Goal: Task Accomplishment & Management: Manage account settings

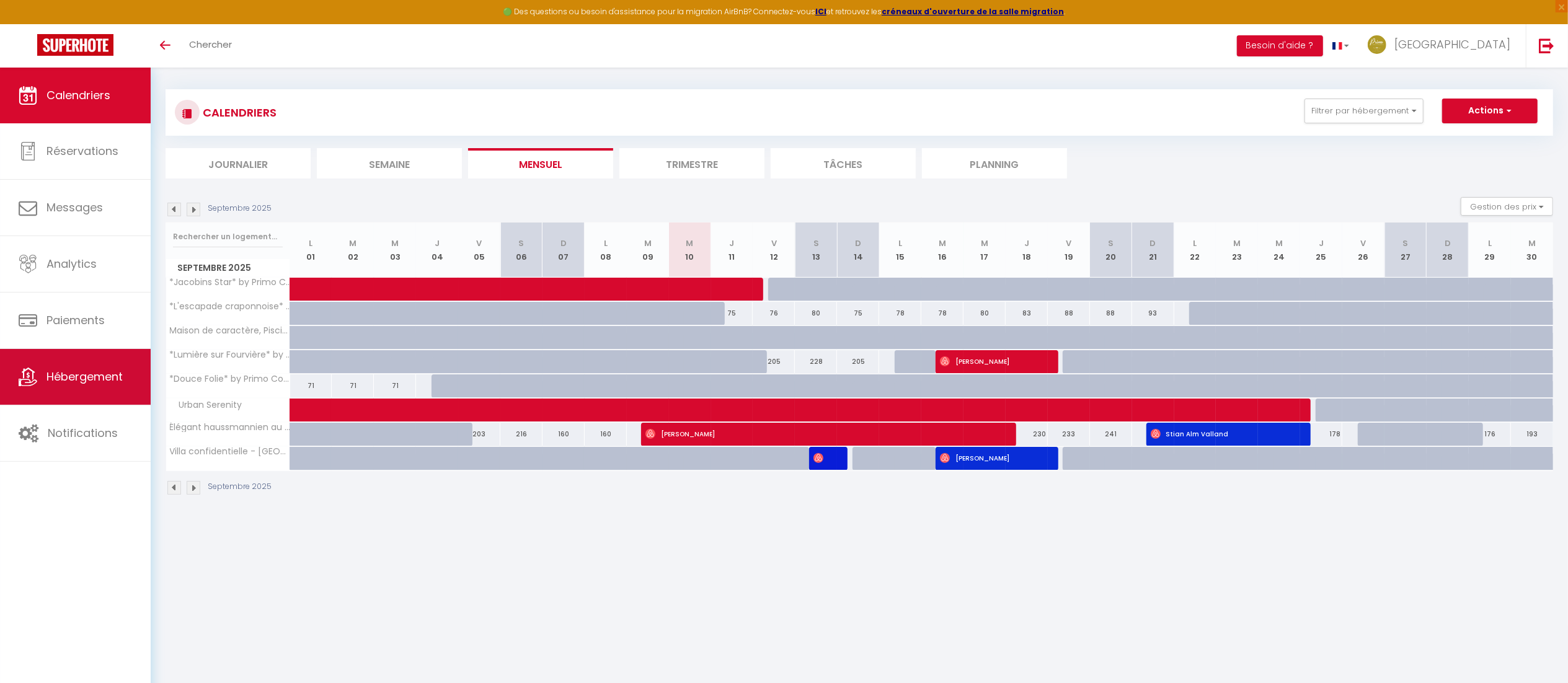
click at [96, 386] on link "Hébergement" at bounding box center [75, 377] width 151 height 56
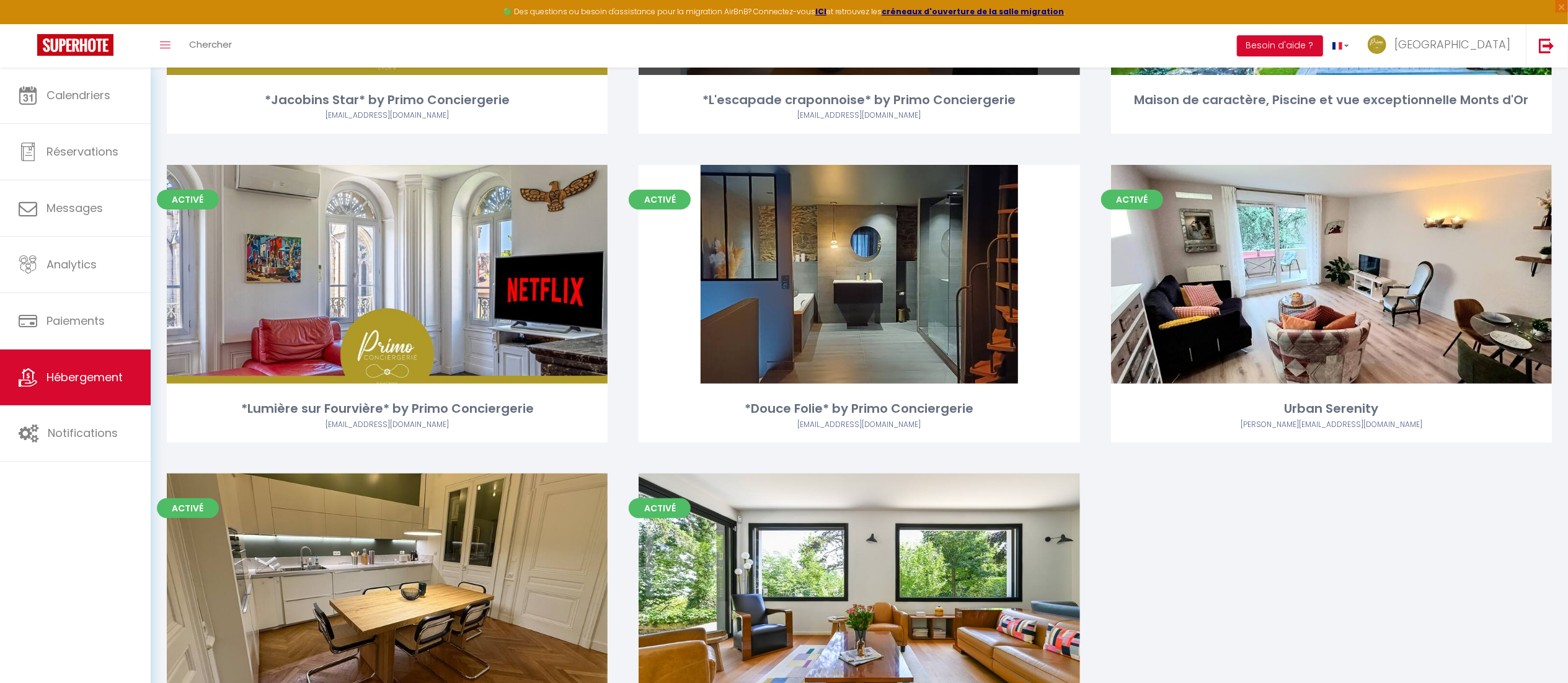
scroll to position [288, 0]
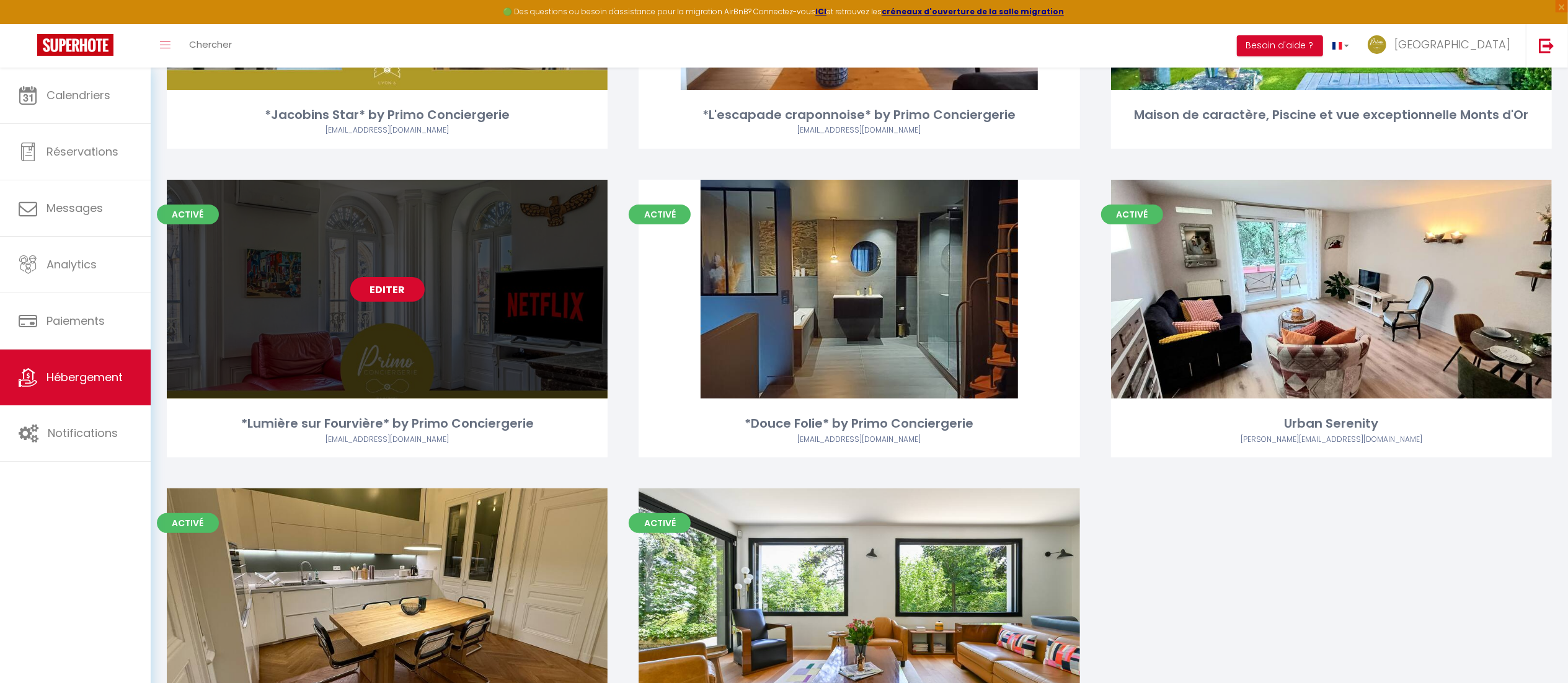
click at [407, 291] on link "Editer" at bounding box center [387, 289] width 74 height 24
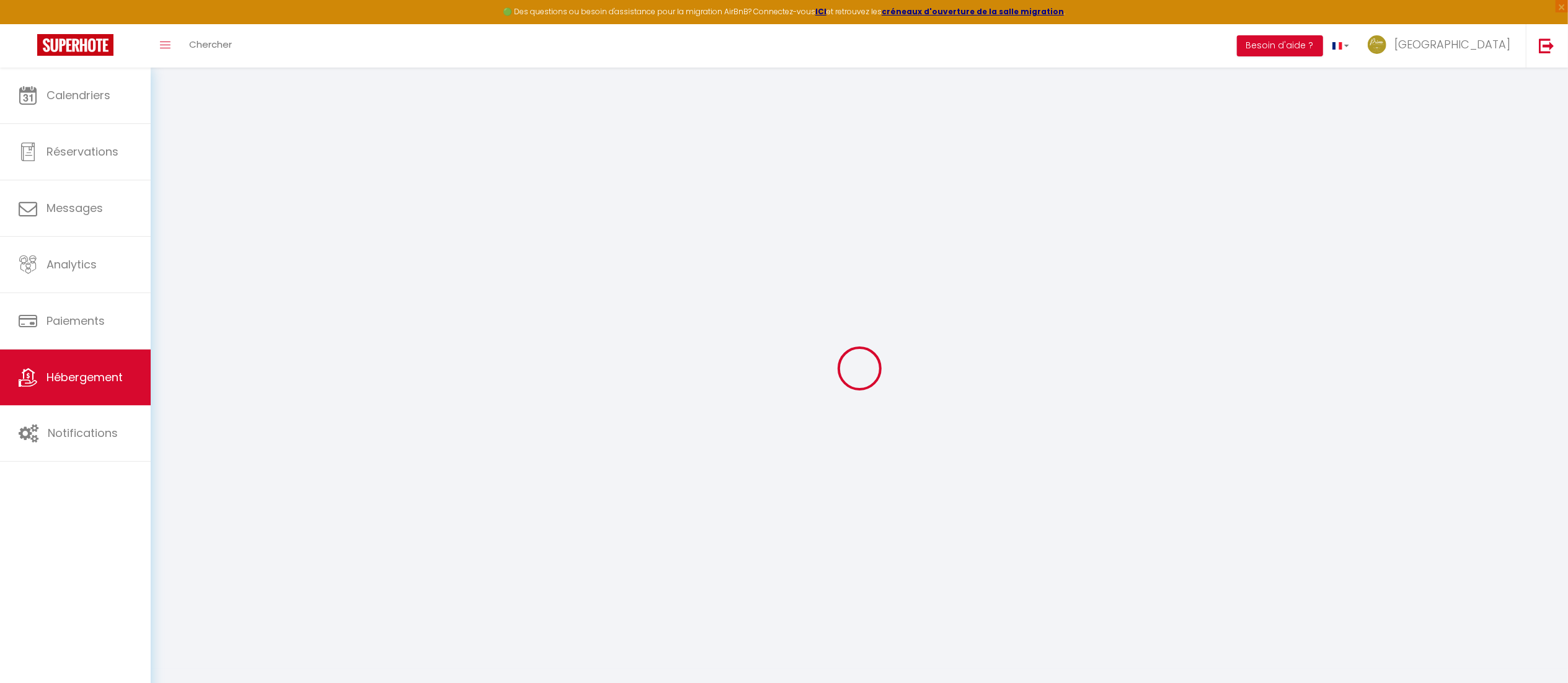
select select "+ 20 %"
select select "16:00"
select select "21:00"
select select "11:00"
select select "30"
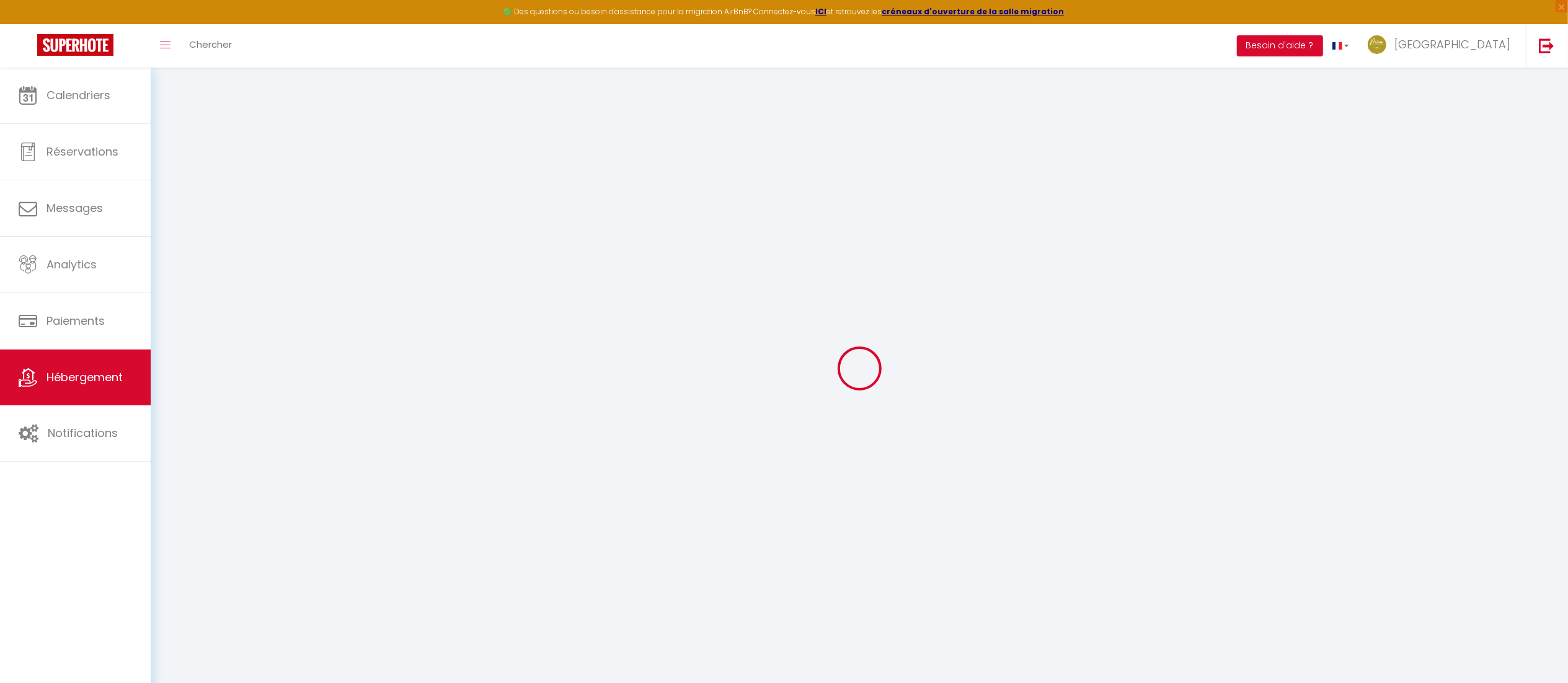
select select "120"
checkbox input "true"
checkbox input "false"
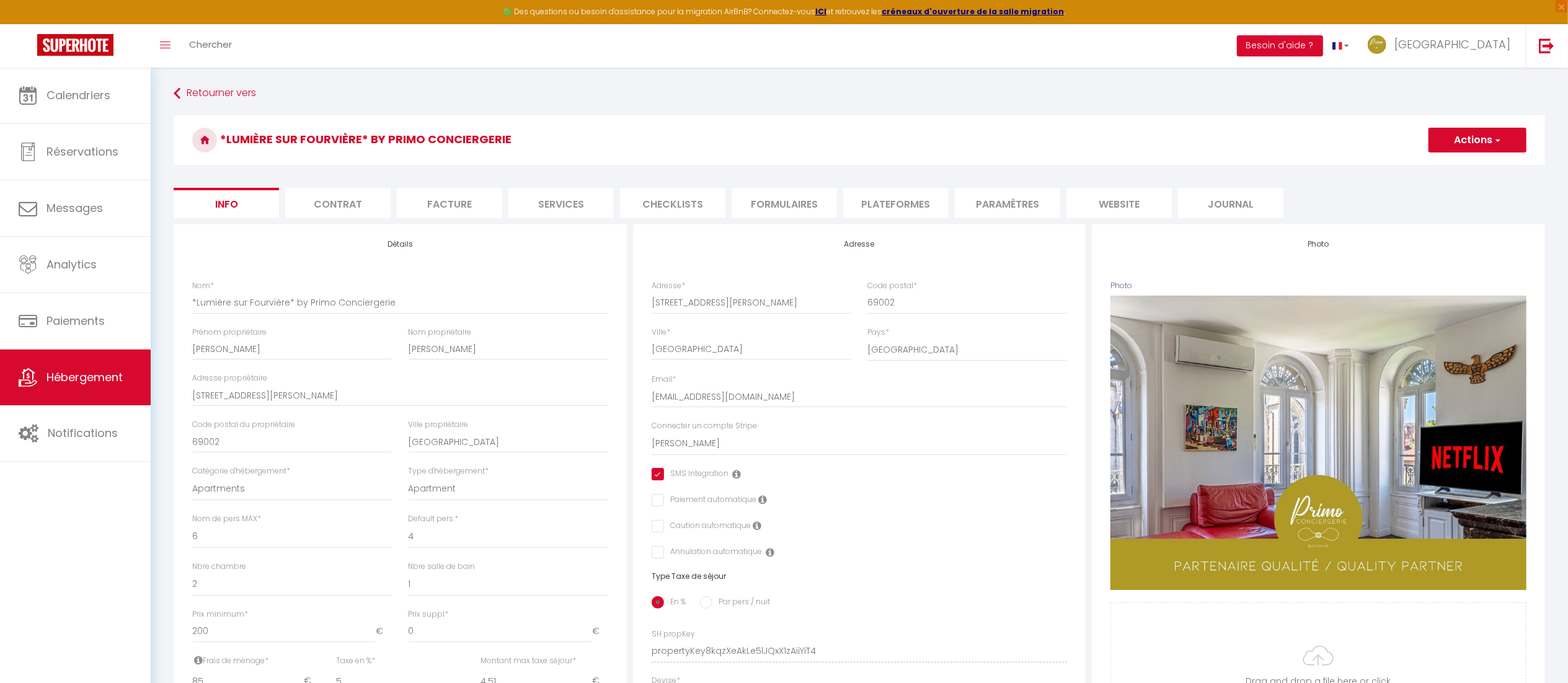
click at [901, 200] on li "Plateformes" at bounding box center [896, 203] width 106 height 30
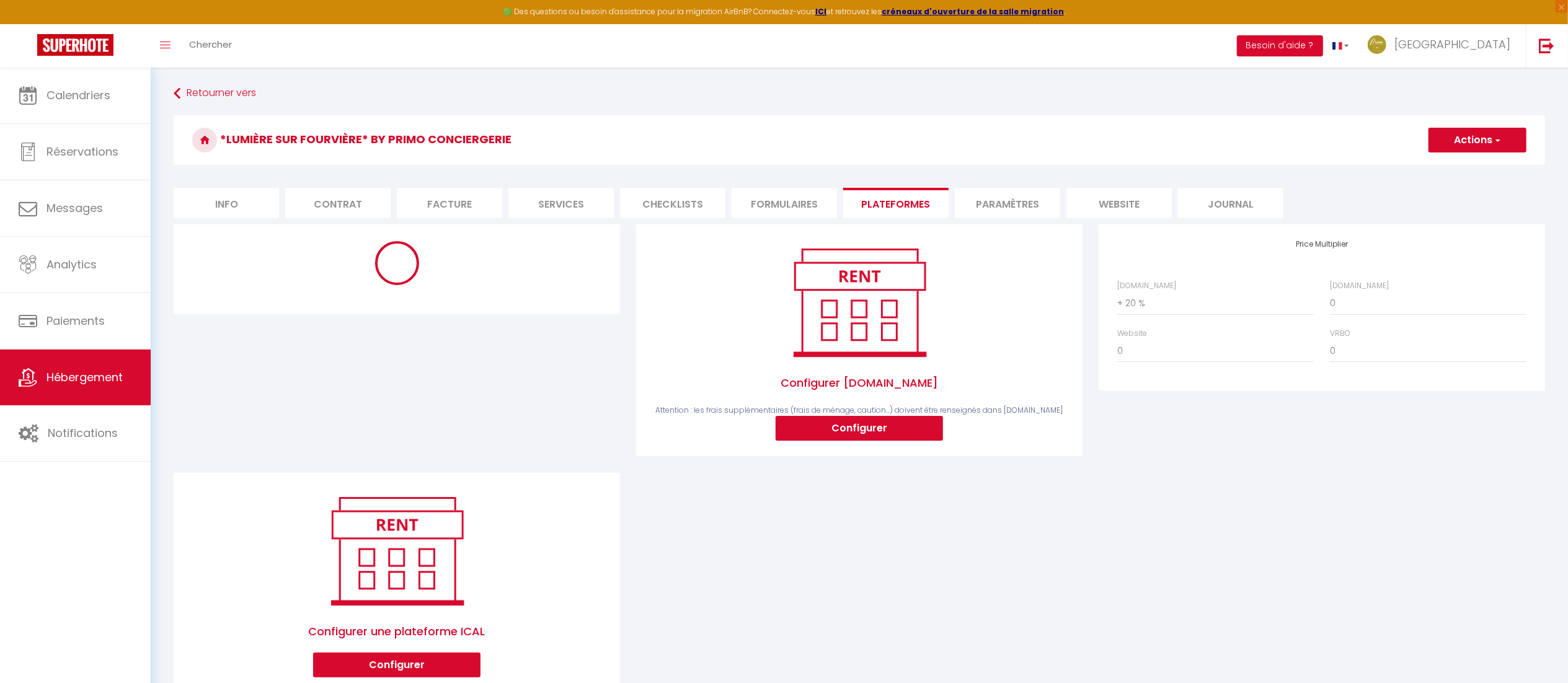
select select "365"
select select "well_reviewed_guests"
select select "EUR"
select select
select select "10766-1426842583697269601"
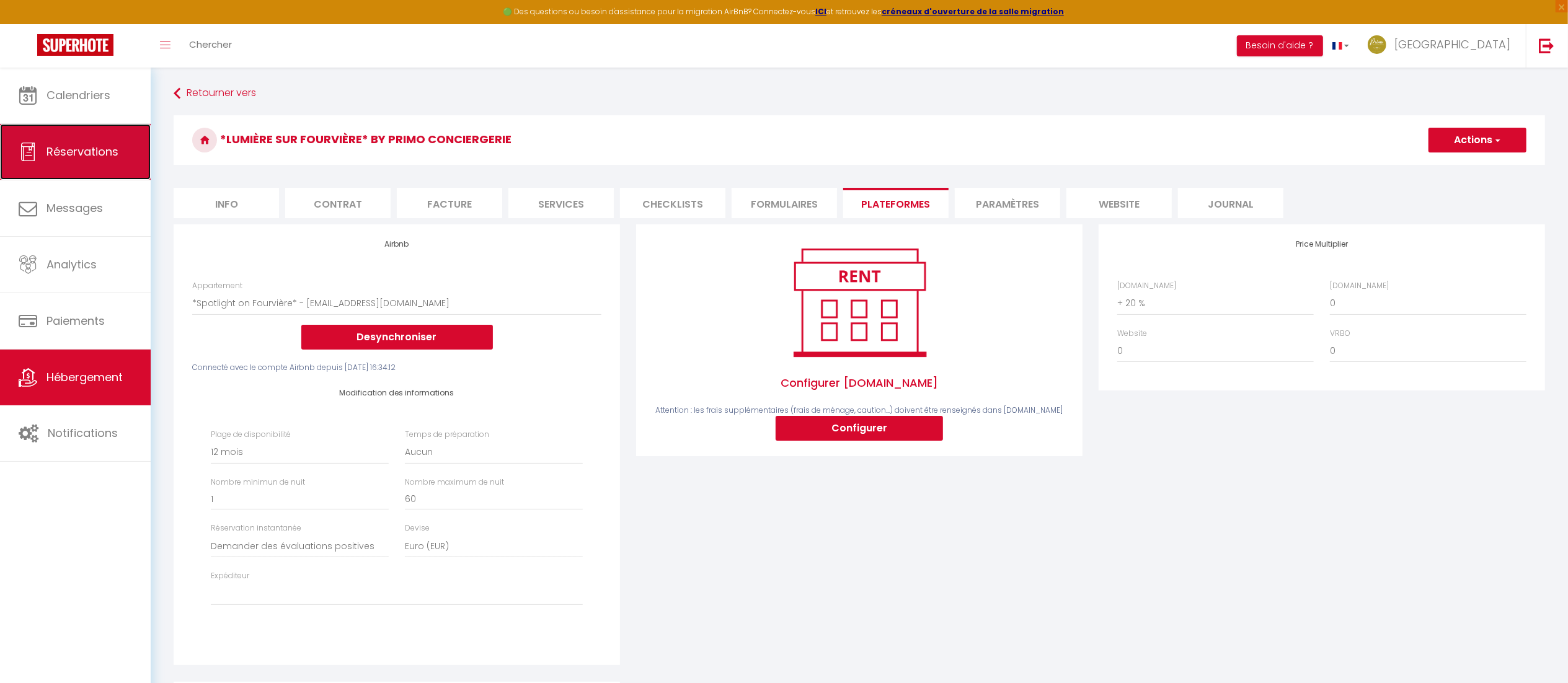
click at [85, 156] on span "Réservations" at bounding box center [82, 152] width 72 height 15
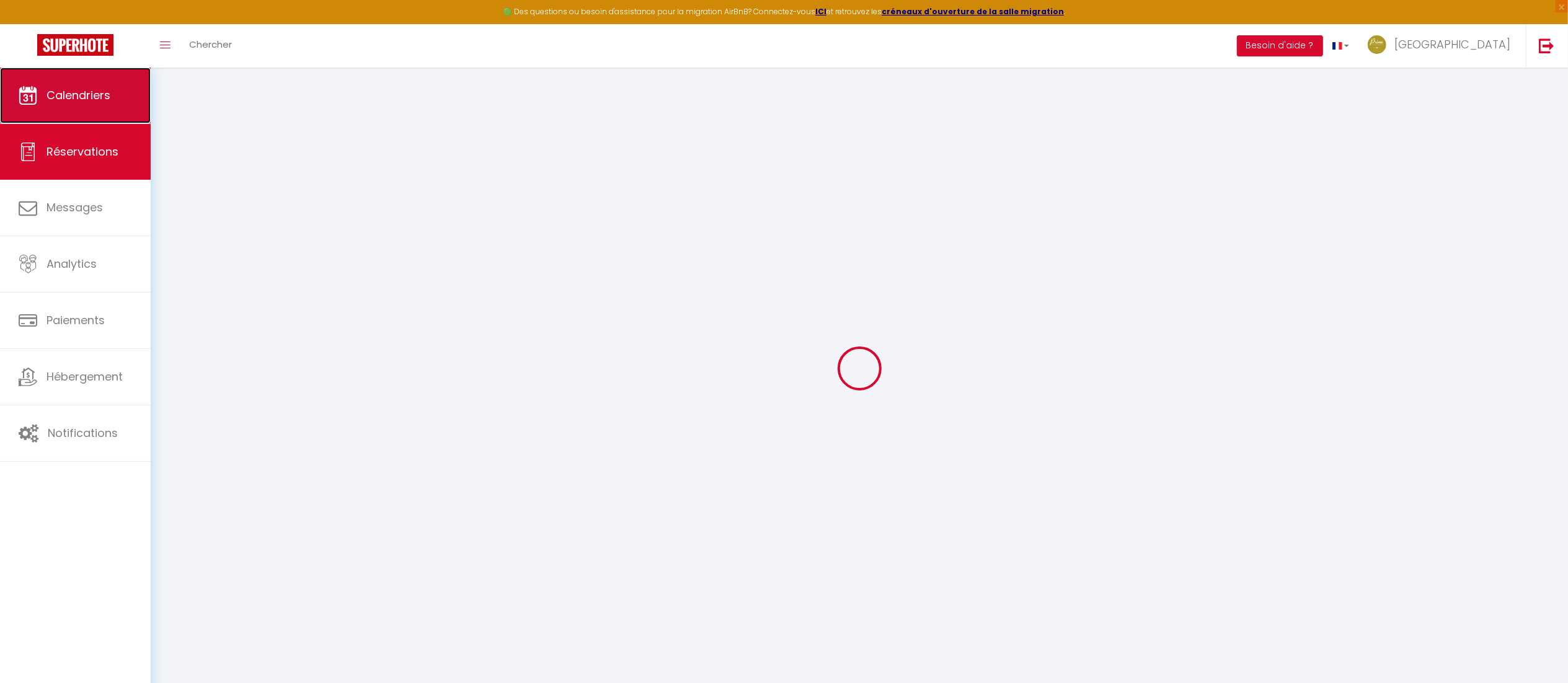
click at [99, 73] on link "Calendriers" at bounding box center [75, 96] width 151 height 56
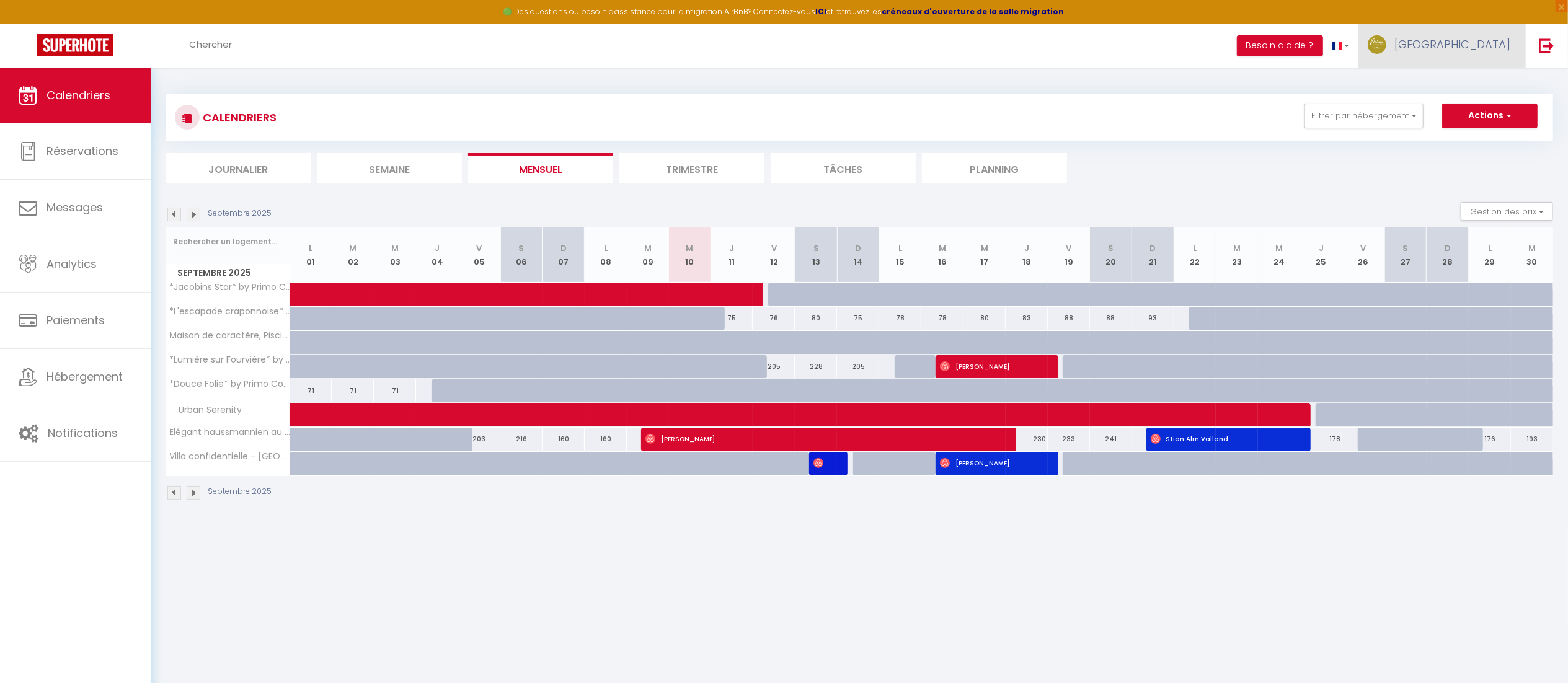
click at [1504, 50] on span "[GEOGRAPHIC_DATA]" at bounding box center [1453, 44] width 116 height 15
click at [1454, 82] on link "Paramètres" at bounding box center [1476, 86] width 92 height 21
select select "fr"
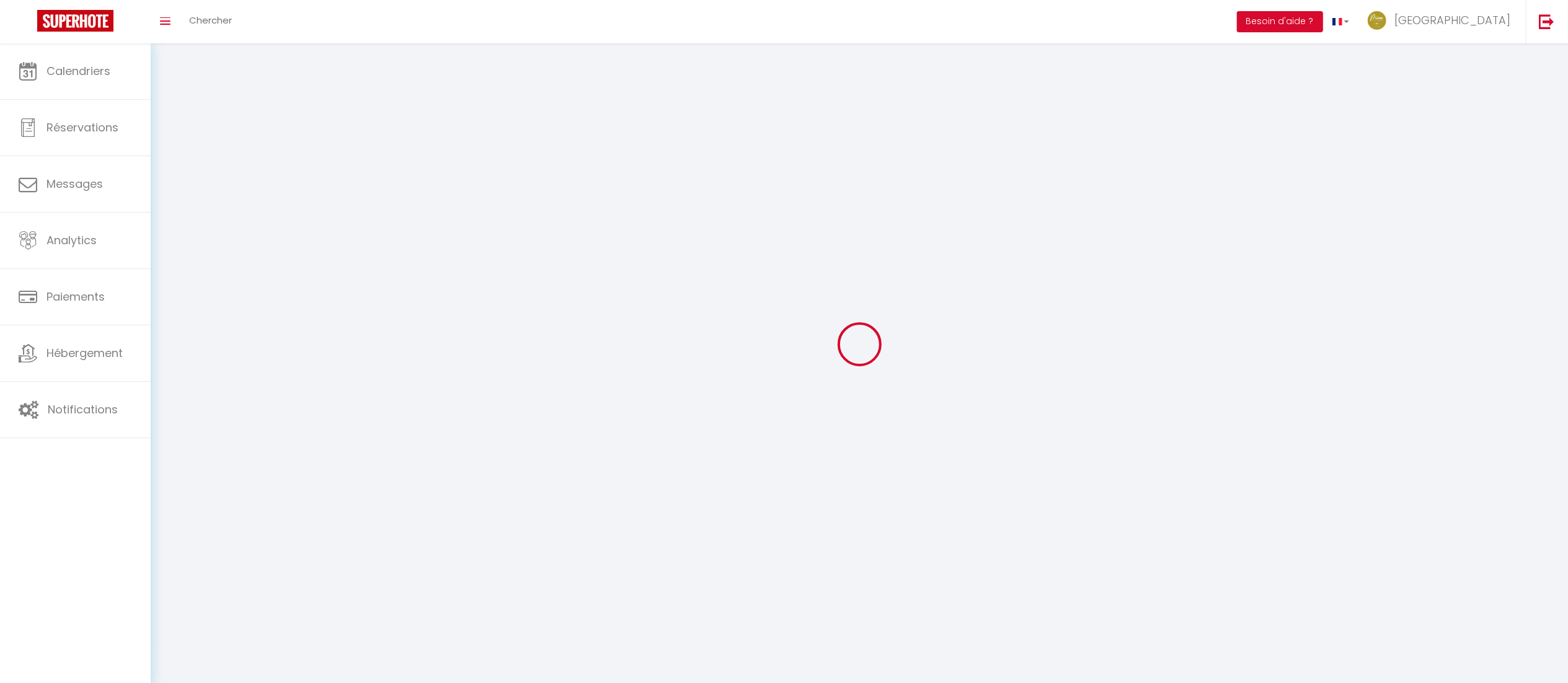
type input "[GEOGRAPHIC_DATA]"
type input "VESTA"
type input "0631447117"
type input "76 rue du fort saint-irénée"
type input "69005"
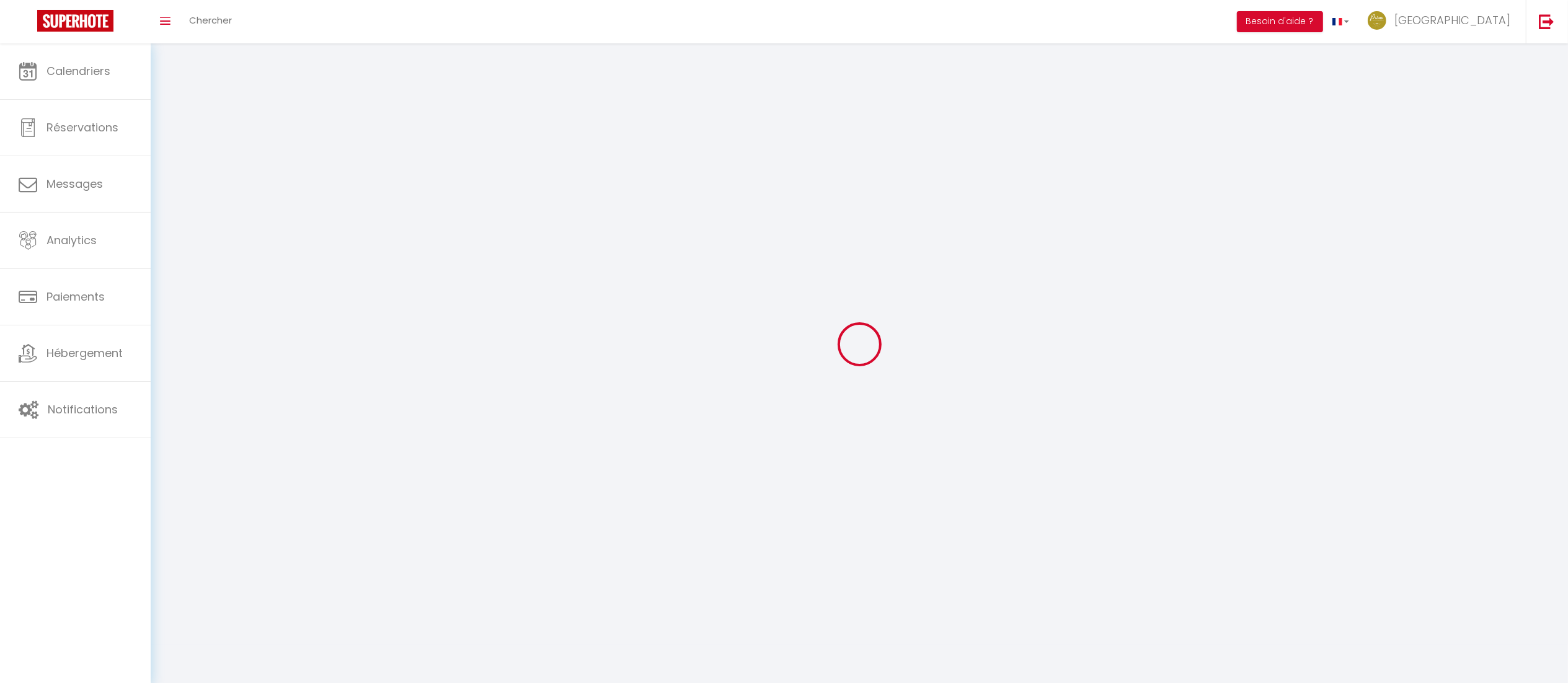
type input "LYON"
type input "WszSs08I5f1fsyYv1ISlaLQRa"
type input "Wg4rePYoPezD2kX1feT7YTIAG"
type input "https://app.superhote.com/#/get-available-rentals/Wg4rePYoPezD2kX1feT7YTIAG"
type input "WszSs08I5f1fsyYv1ISlaLQRa"
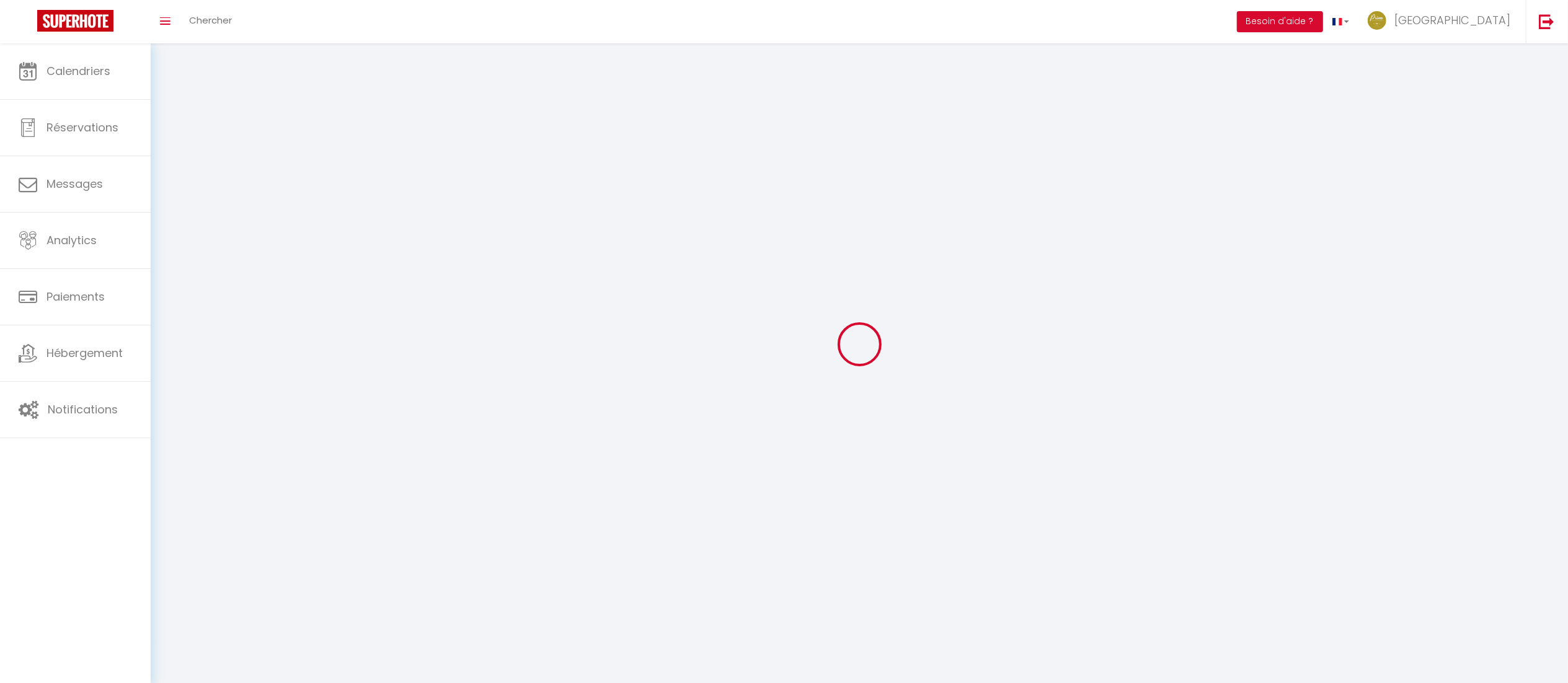
type input "Wg4rePYoPezD2kX1feT7YTIAG"
type input "https://app.superhote.com/#/get-available-rentals/Wg4rePYoPezD2kX1feT7YTIAG"
select select "28"
select select "fr"
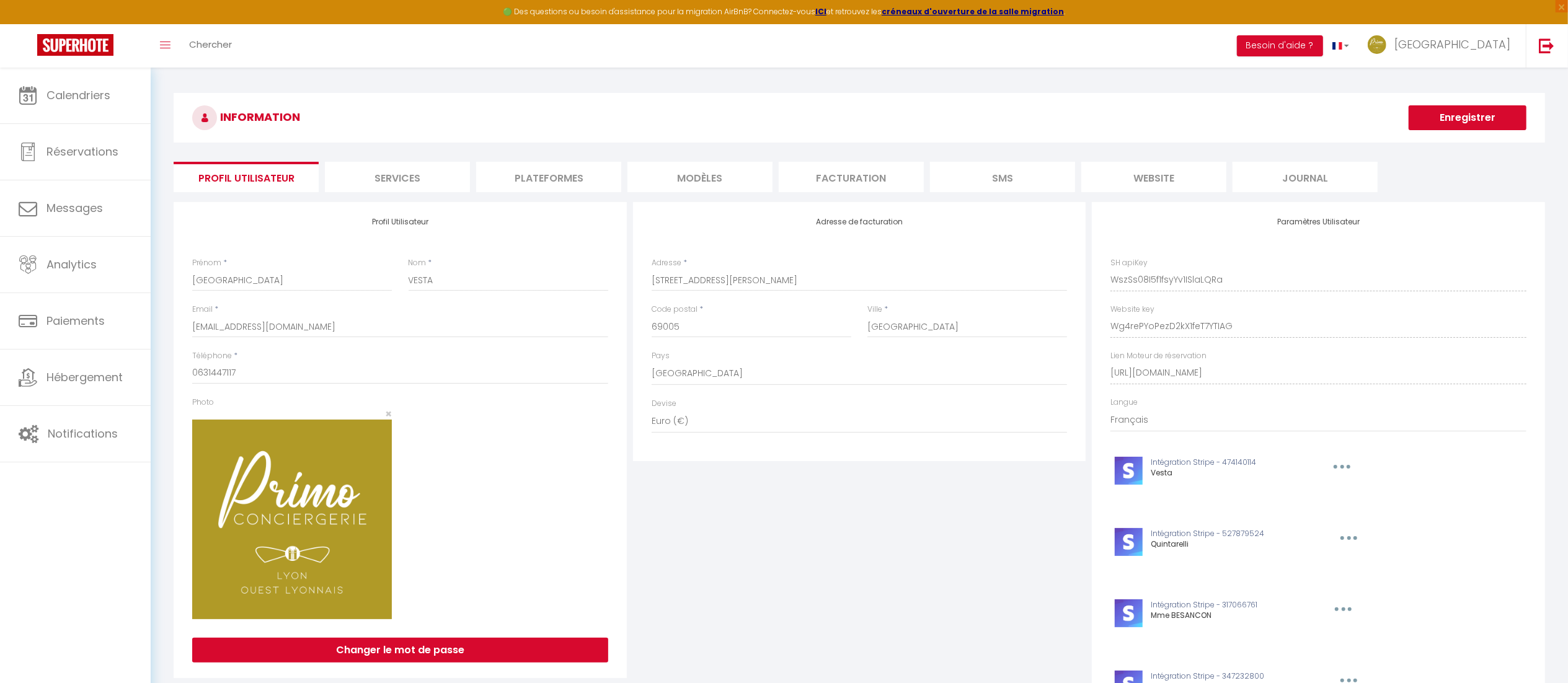
click at [570, 183] on li "Plateformes" at bounding box center [549, 177] width 145 height 30
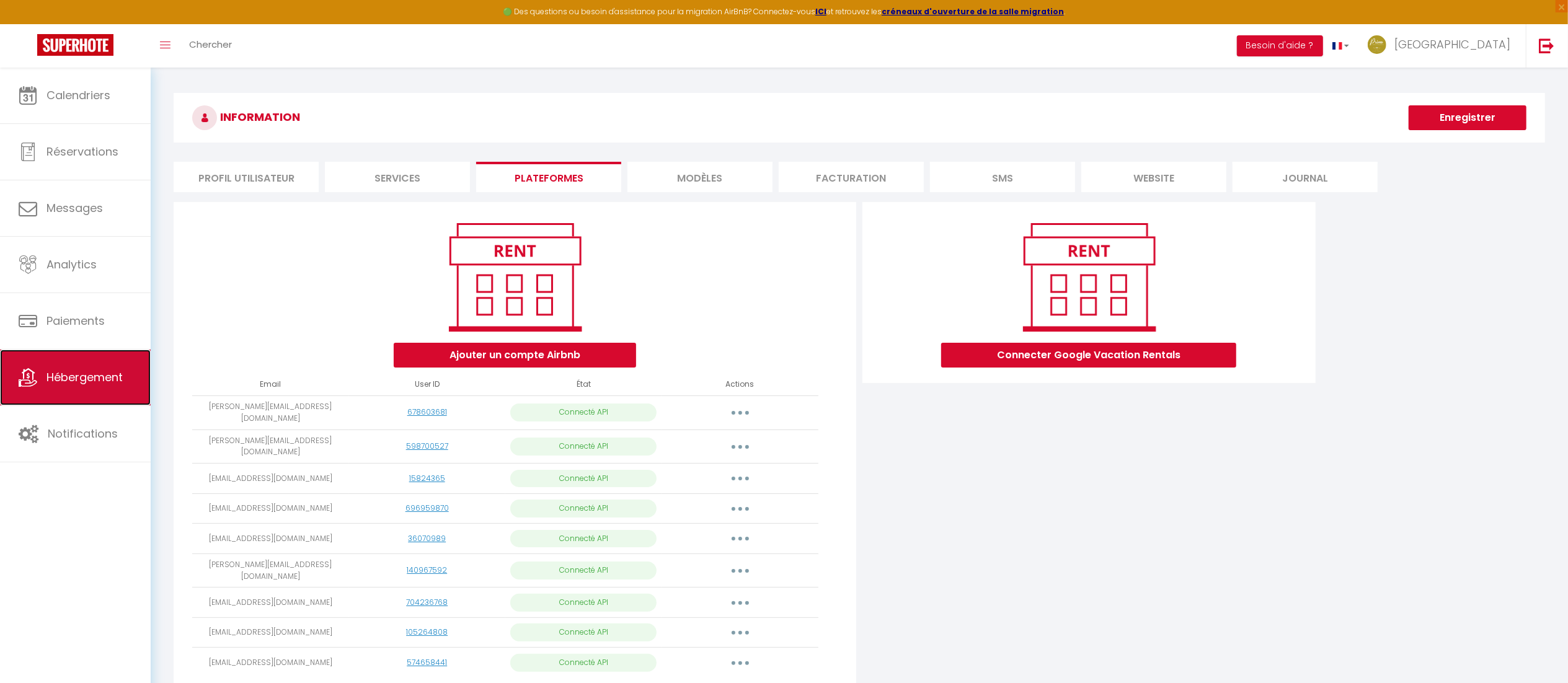
click at [78, 379] on span "Hébergement" at bounding box center [85, 377] width 76 height 15
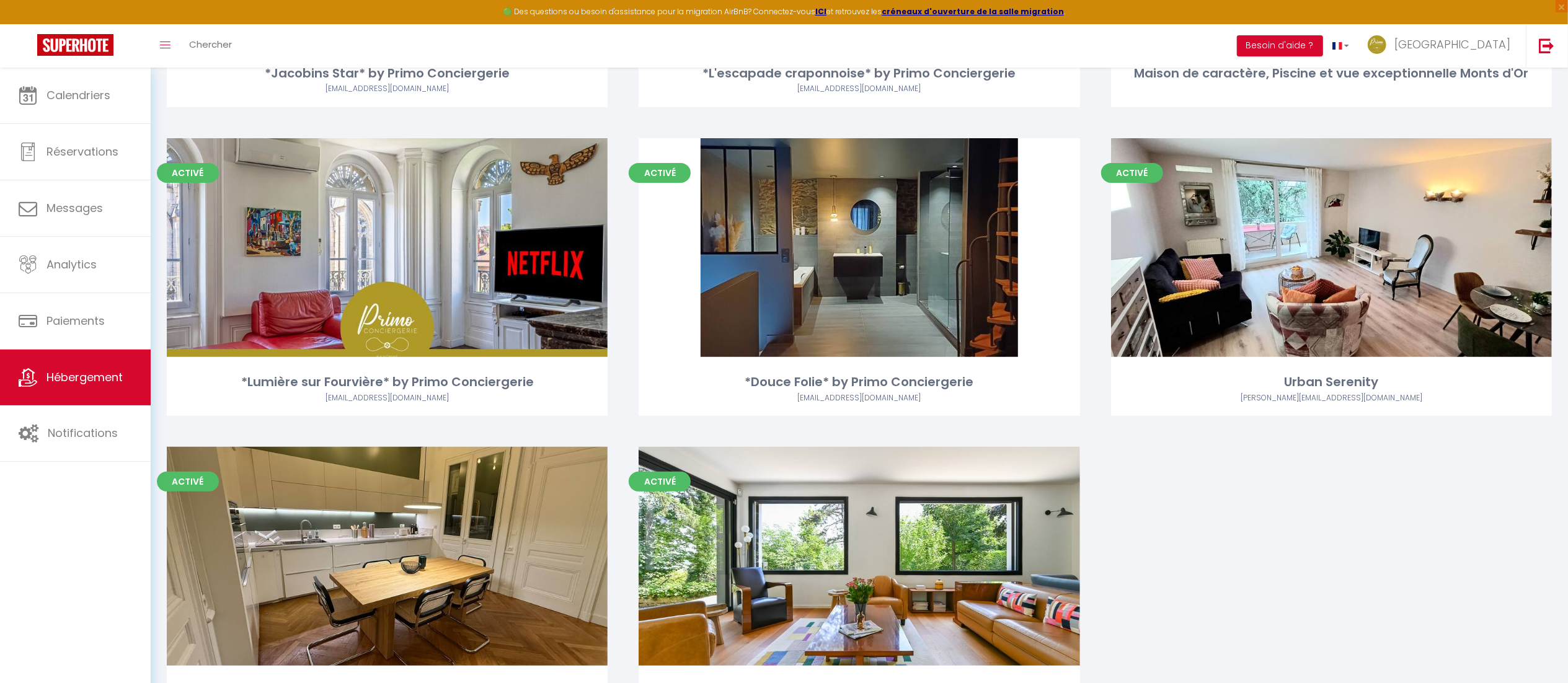
scroll to position [336, 0]
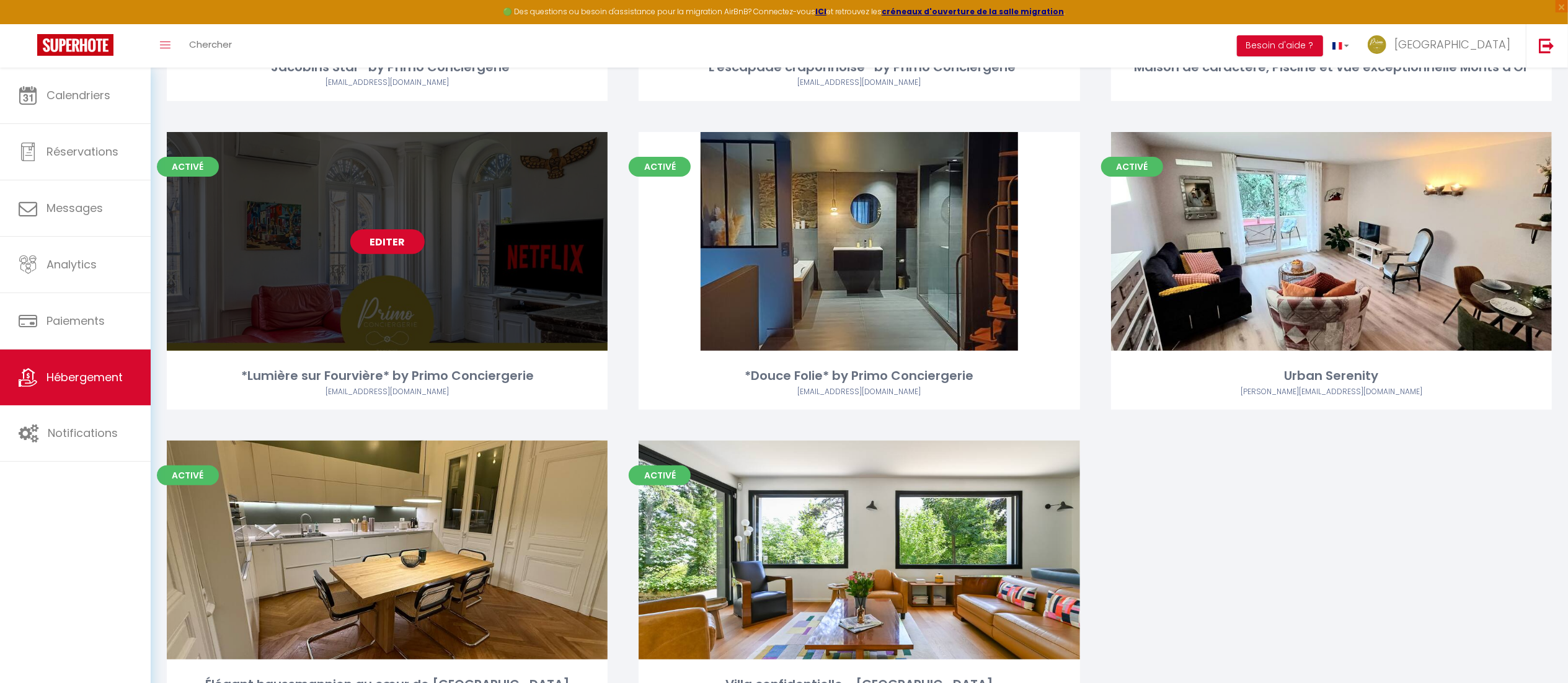
click at [400, 242] on link "Editer" at bounding box center [387, 241] width 74 height 24
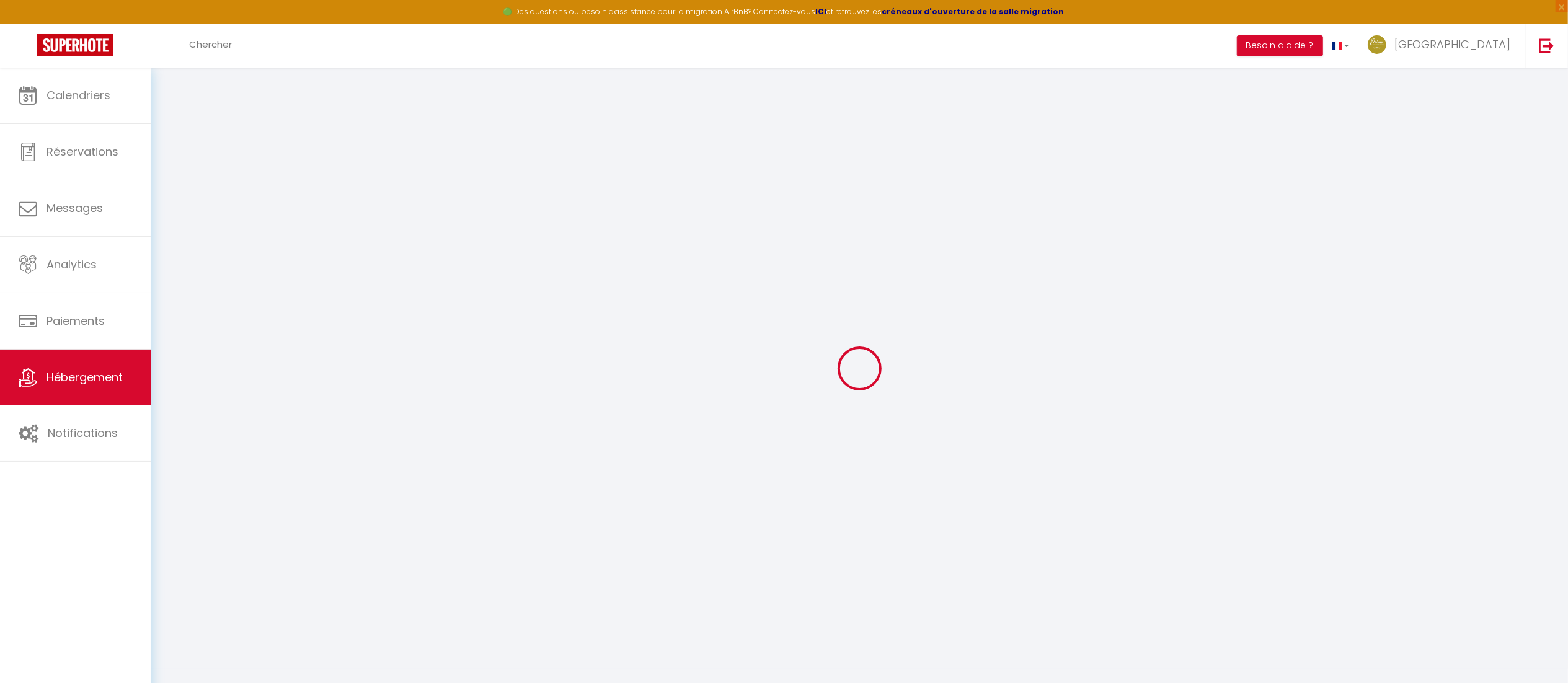
select select "10766-1426842583697269601"
select select "+ 20 %"
checkbox input "true"
checkbox input "false"
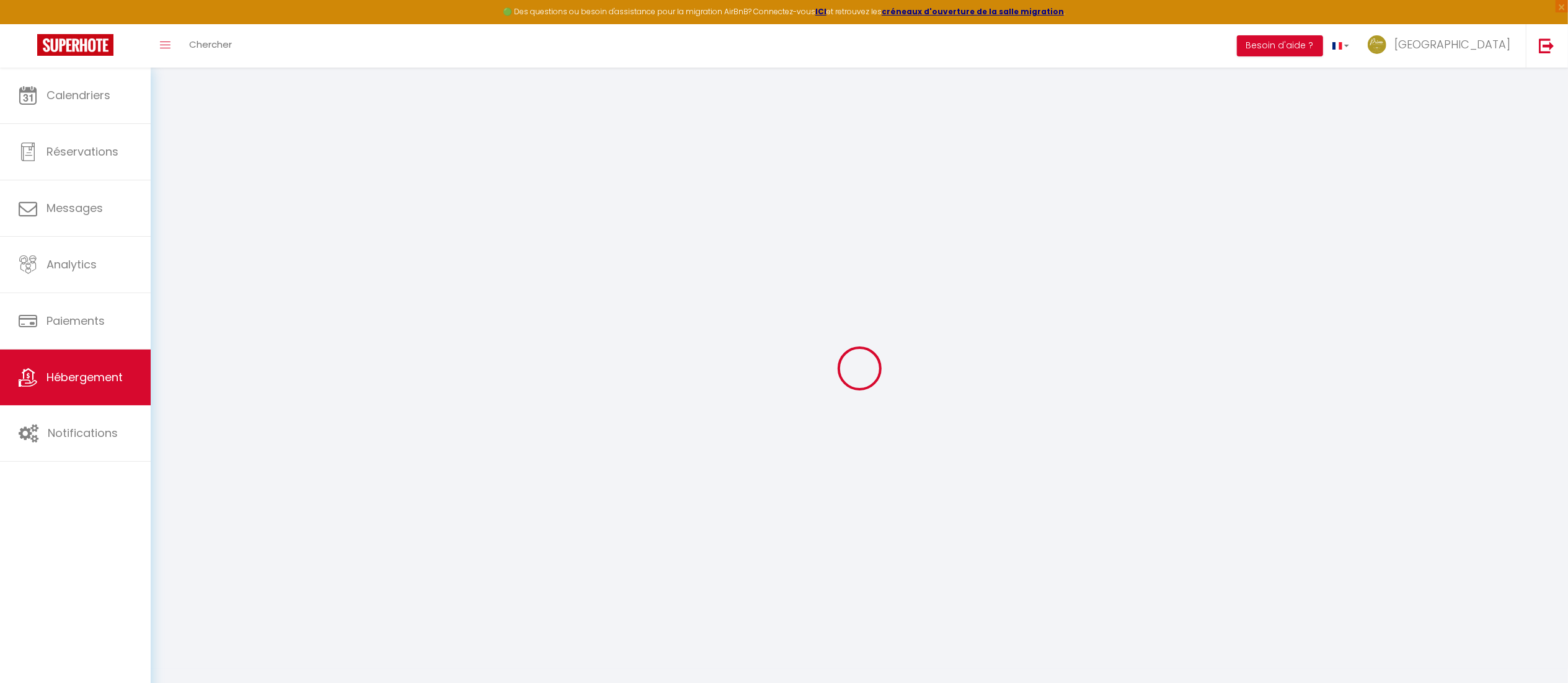
checkbox input "false"
select select "365"
select select "well_reviewed_guests"
select select "EUR"
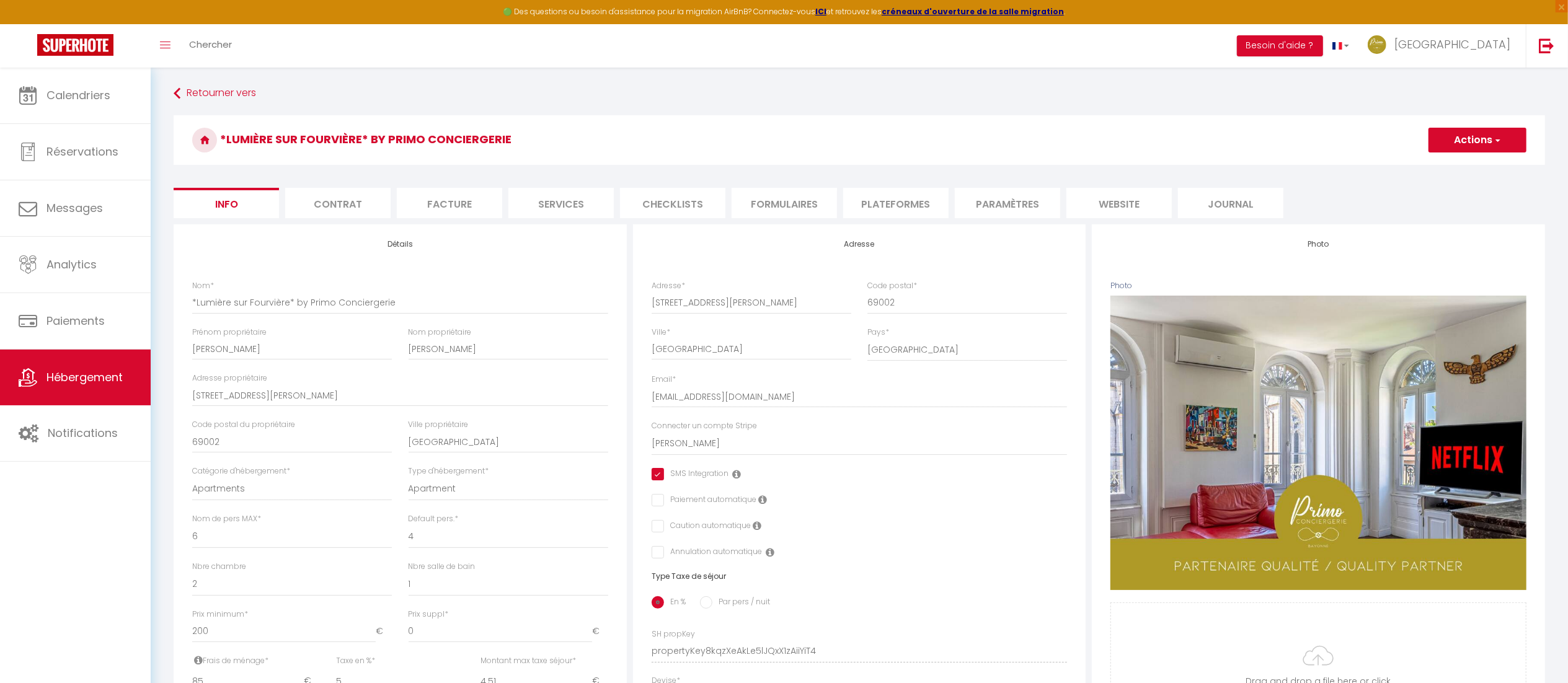
click at [885, 207] on li "Plateformes" at bounding box center [896, 203] width 106 height 30
select select
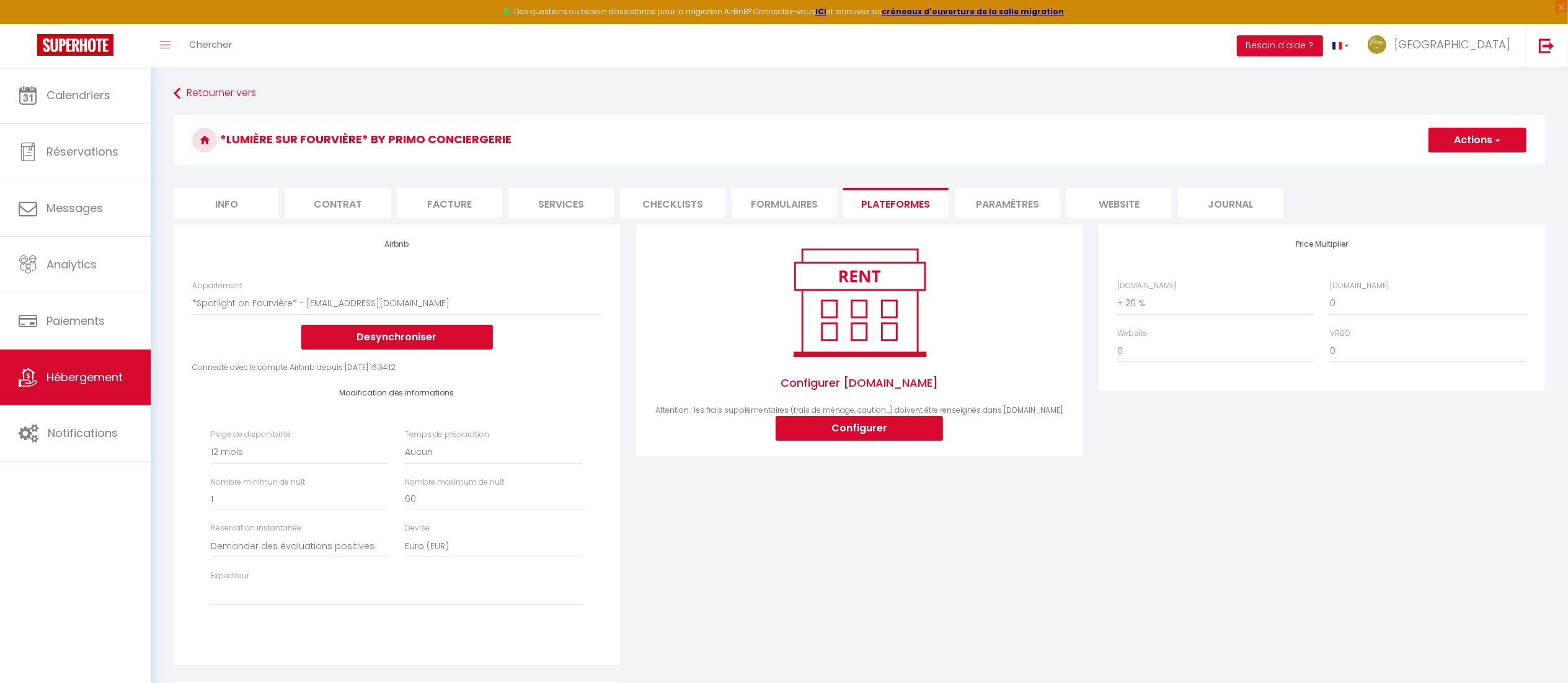
scroll to position [88, 0]
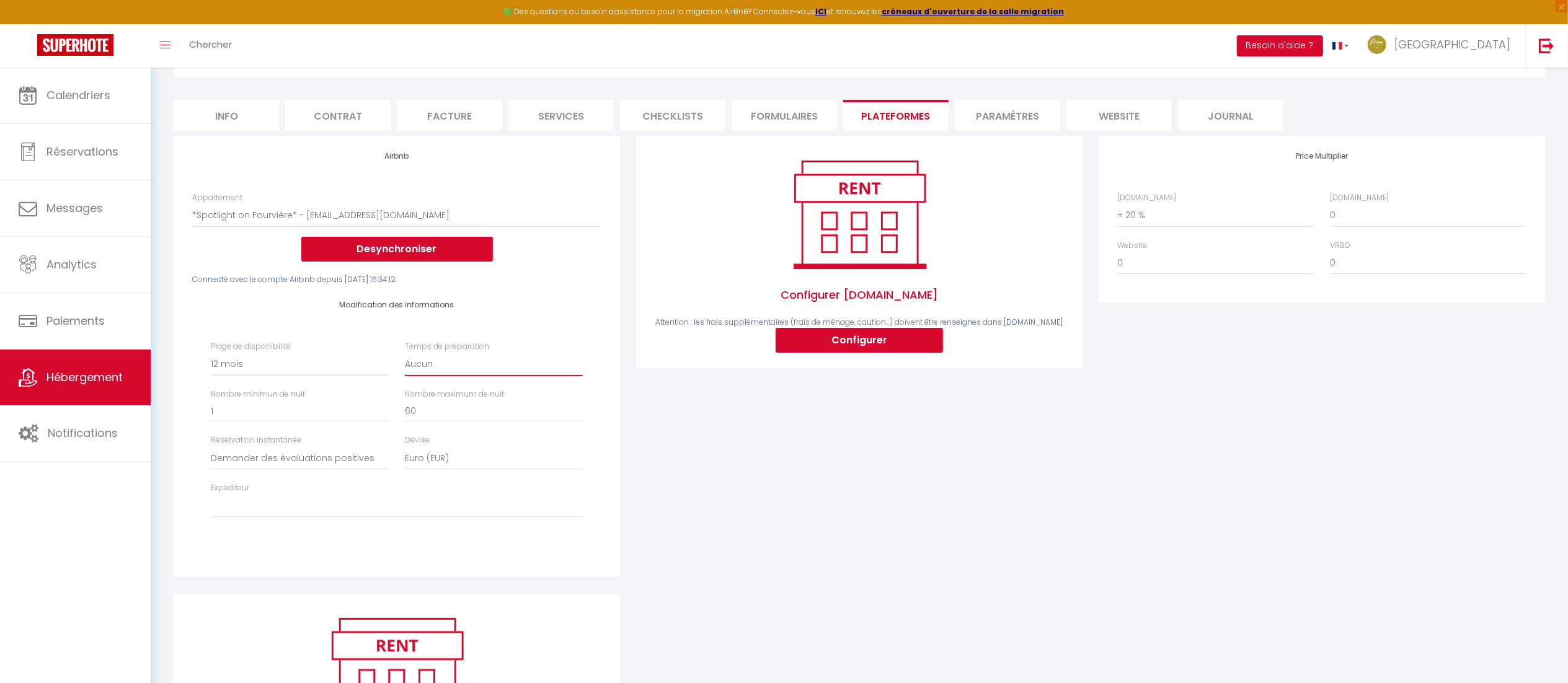
click at [480, 364] on select "Aucun 1 nuit avant et après chaque réservation 2 nuits avant et après chaque ré…" at bounding box center [493, 365] width 178 height 24
select select "1"
click at [405, 353] on select "Aucun 1 nuit avant et après chaque réservation 2 nuits avant et après chaque ré…" at bounding box center [493, 365] width 178 height 24
select select
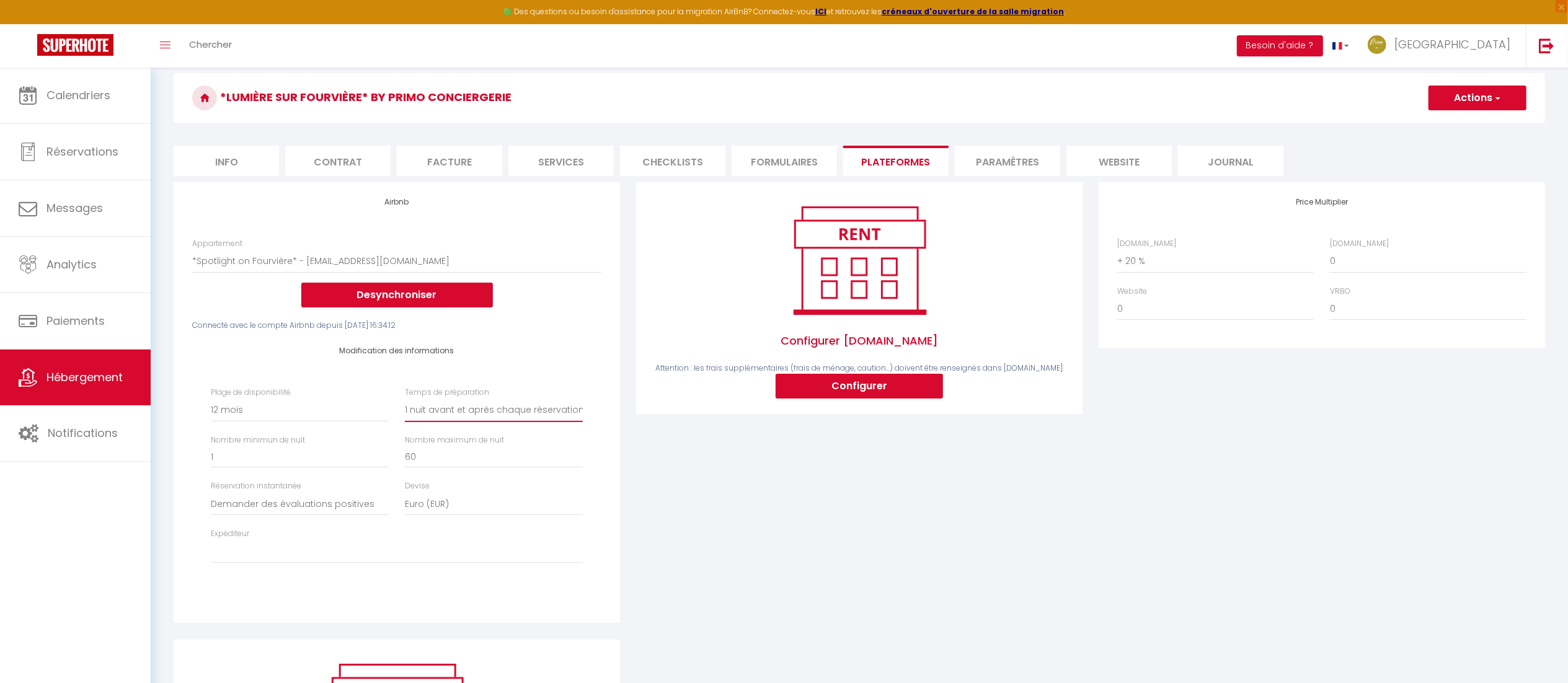
scroll to position [41, 0]
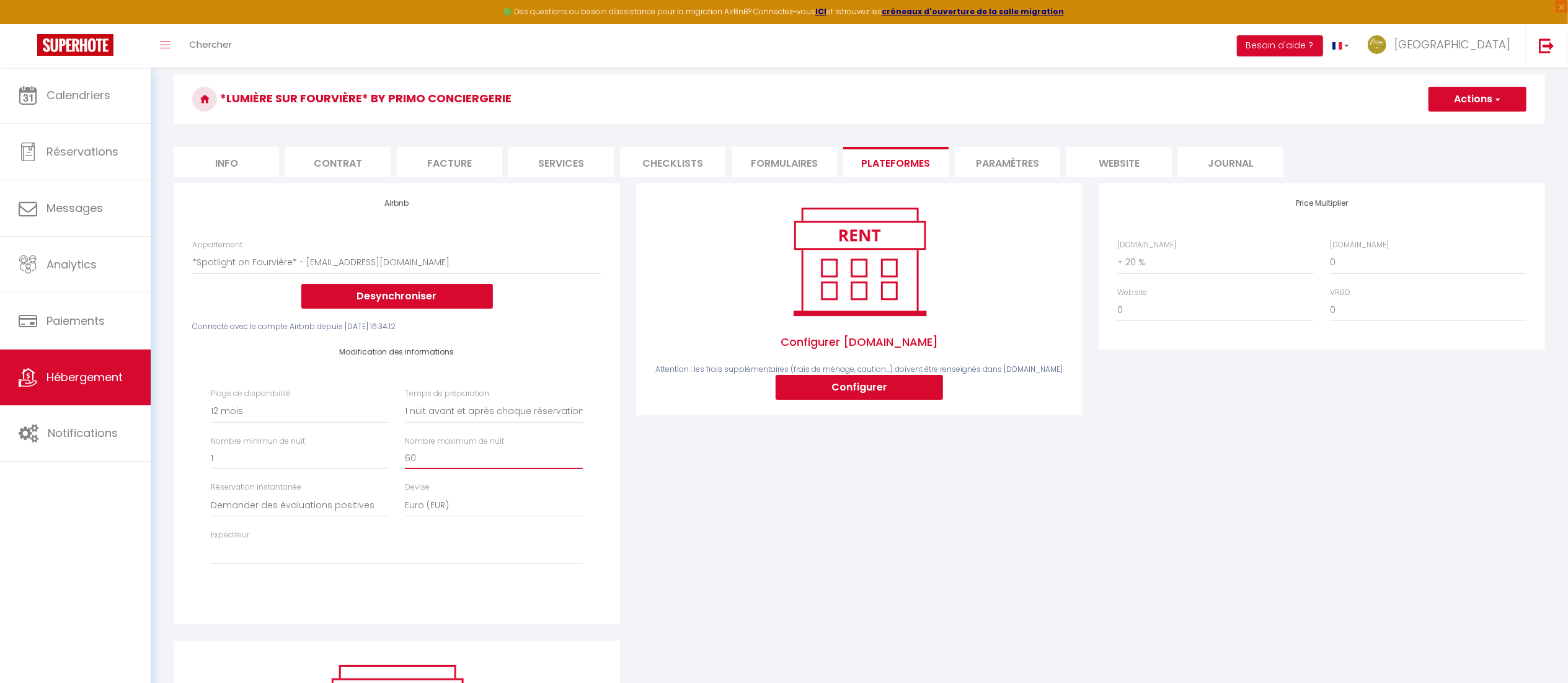
click at [501, 460] on input "60" at bounding box center [493, 458] width 178 height 22
type input "6"
select select
type input "1"
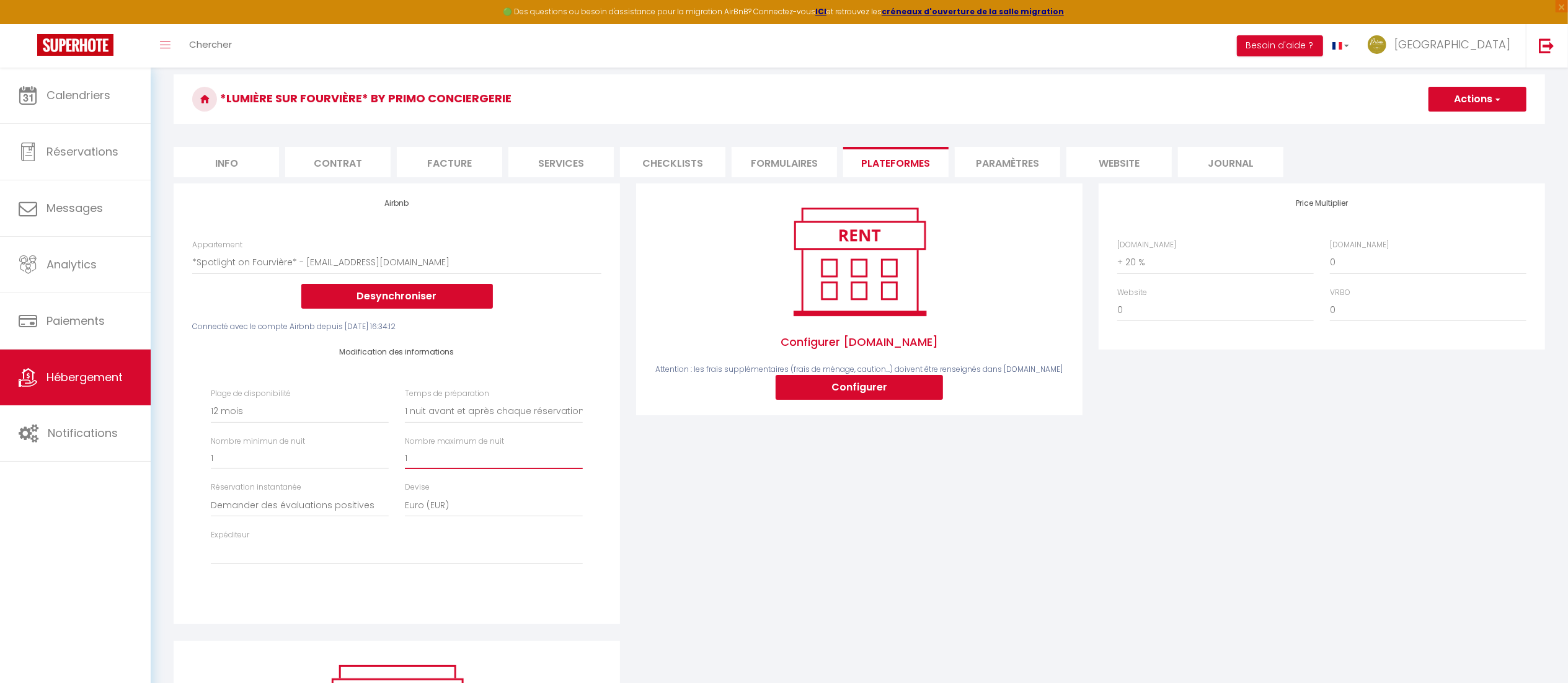
select select
type input "18"
select select
type input "18"
click at [1449, 98] on button "Actions" at bounding box center [1477, 98] width 98 height 24
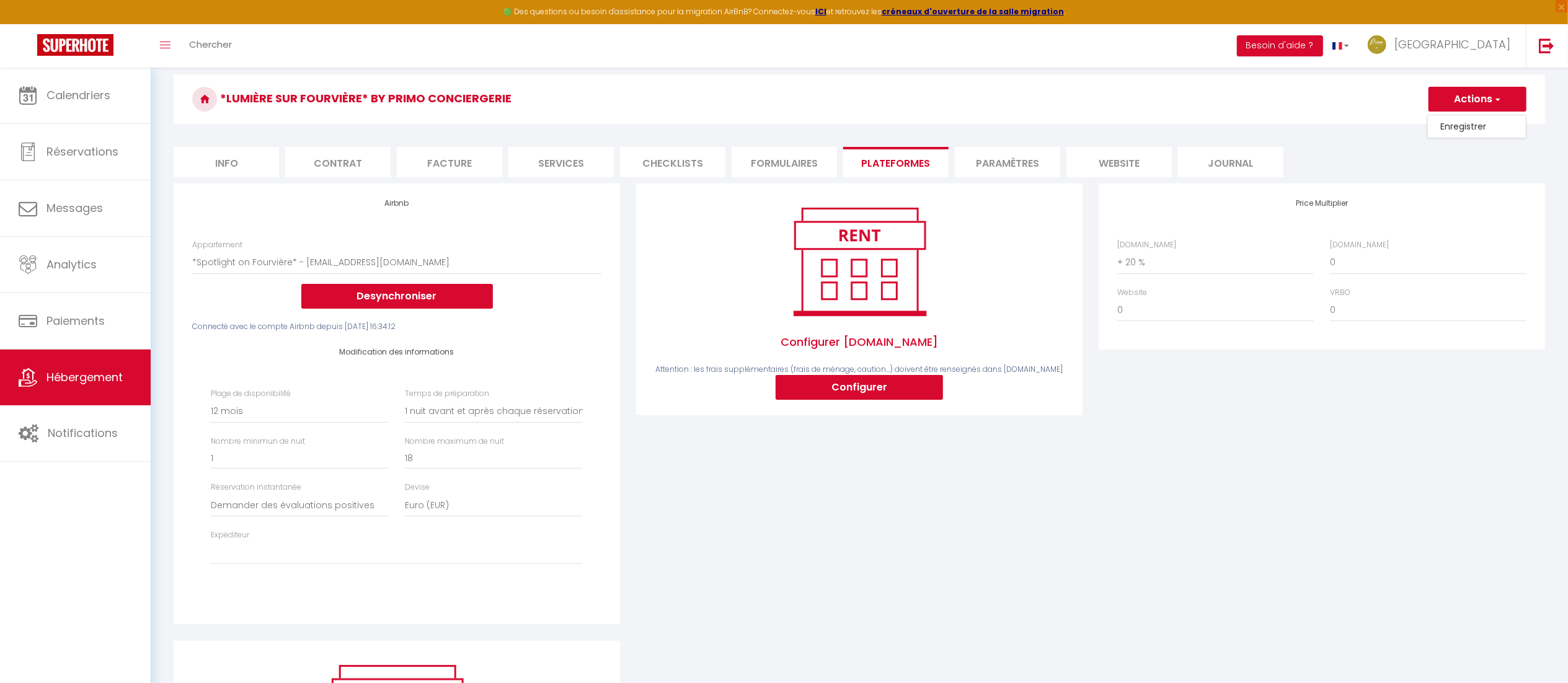
click at [1439, 128] on link "Enregistrer" at bounding box center [1477, 126] width 98 height 16
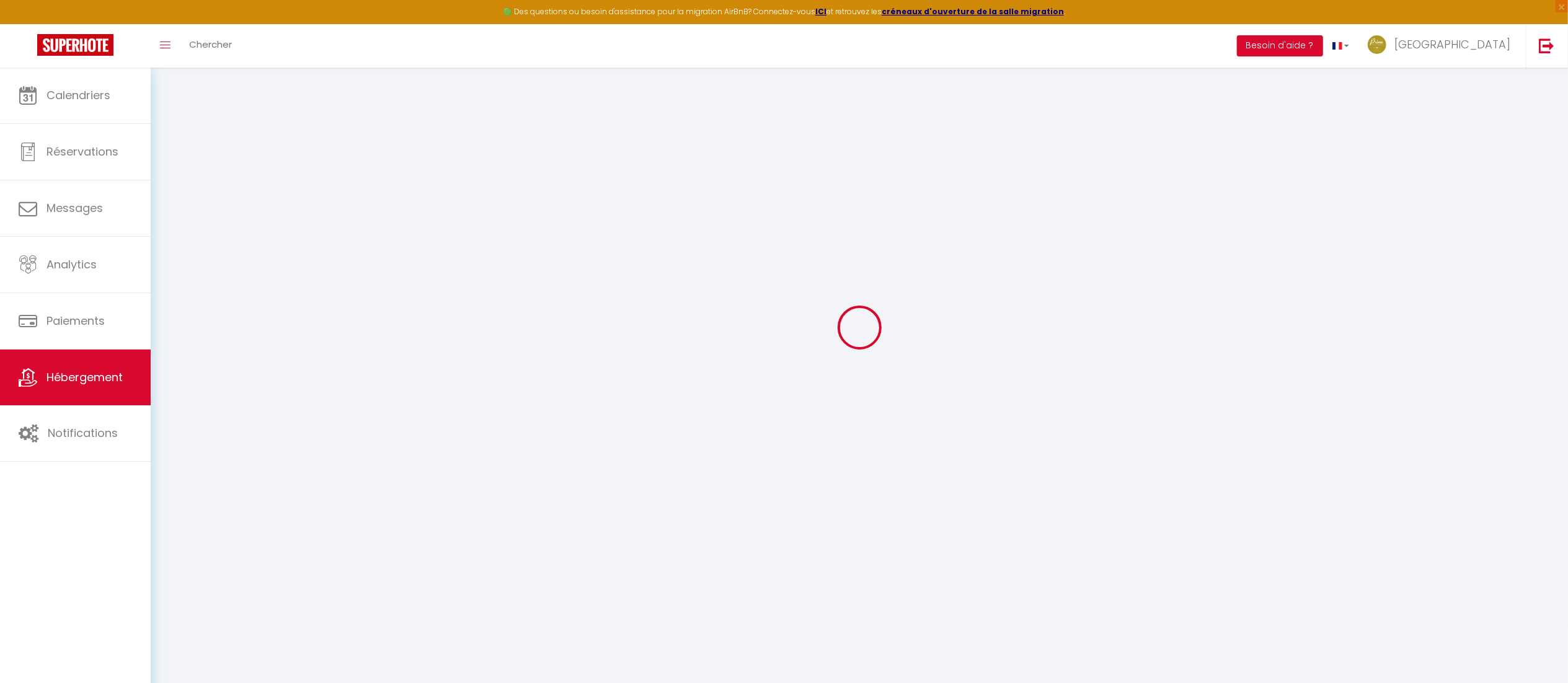
select select "365"
select select "1"
select select "well_reviewed_guests"
select select "EUR"
select select
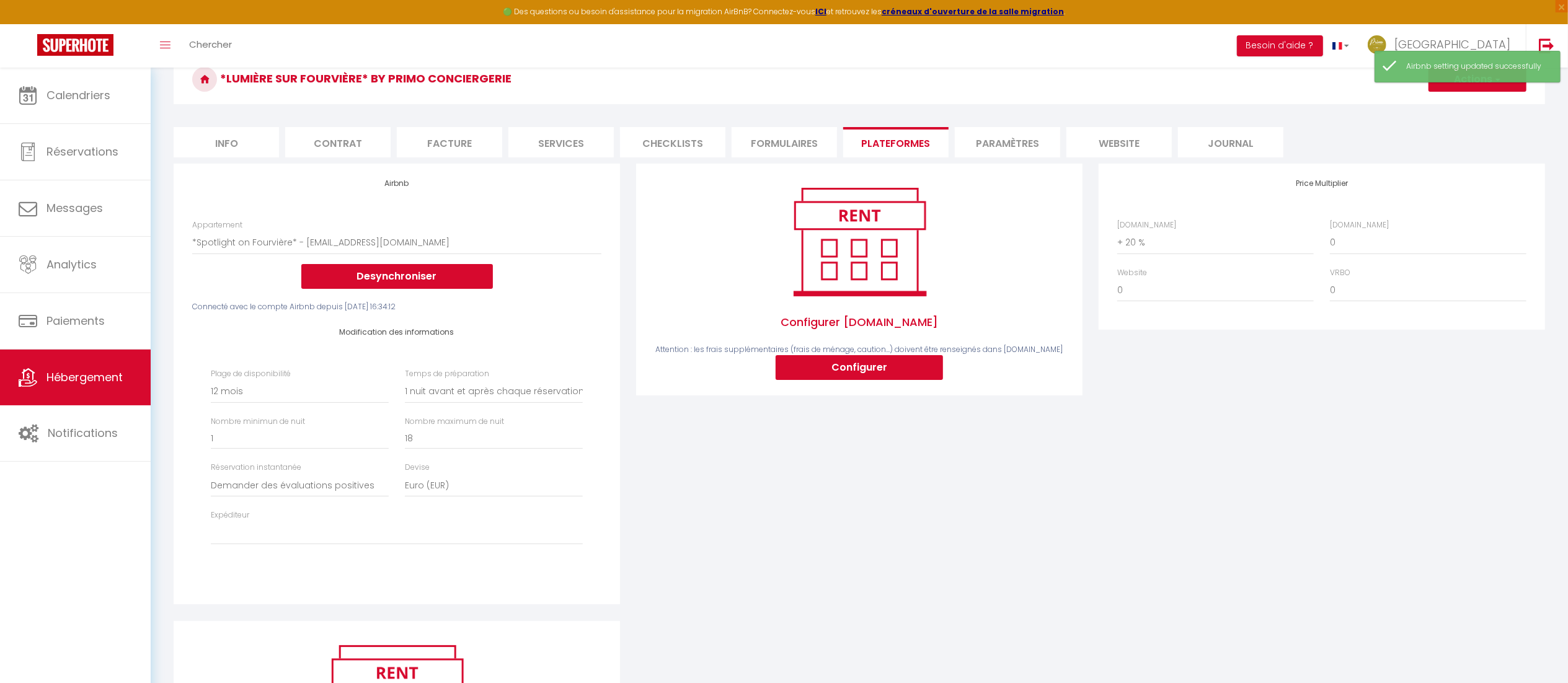
scroll to position [58, 0]
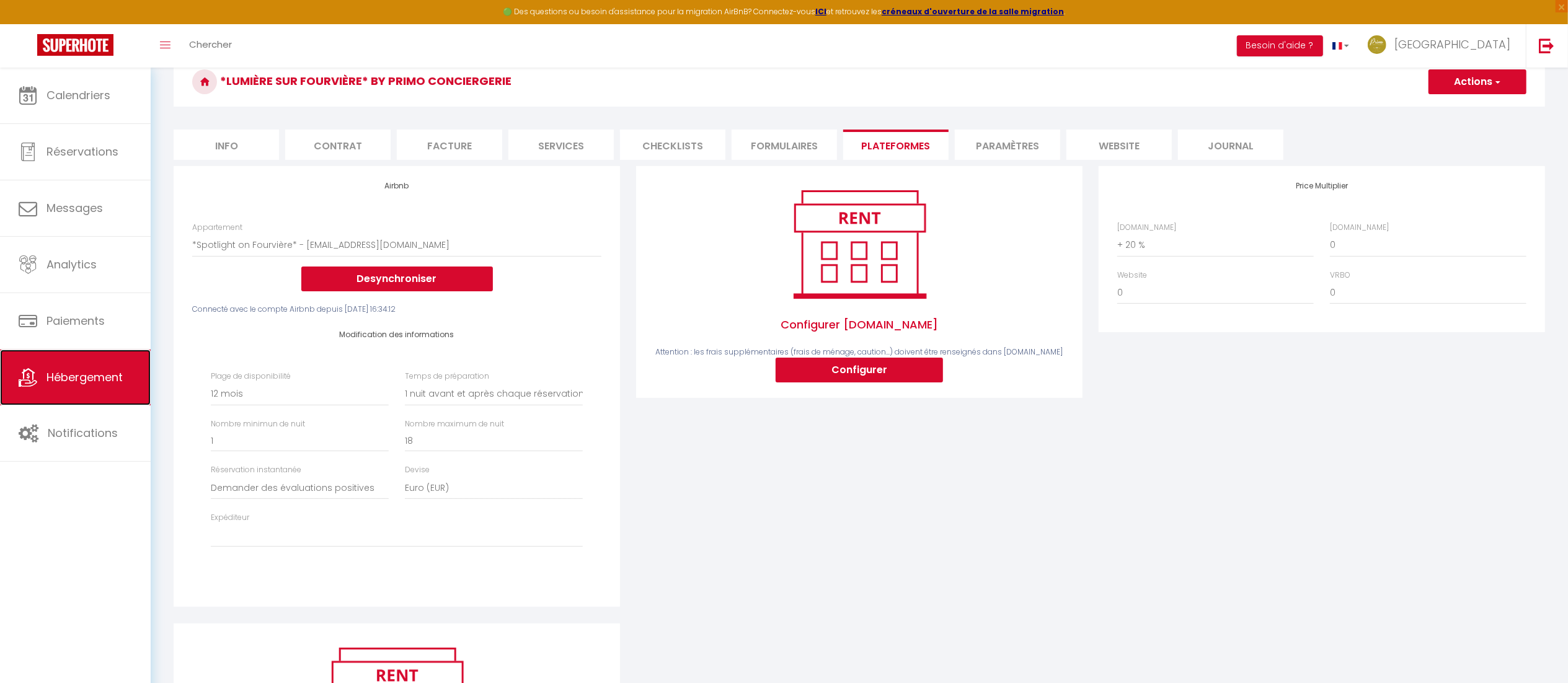
click at [69, 374] on span "Hébergement" at bounding box center [85, 377] width 76 height 15
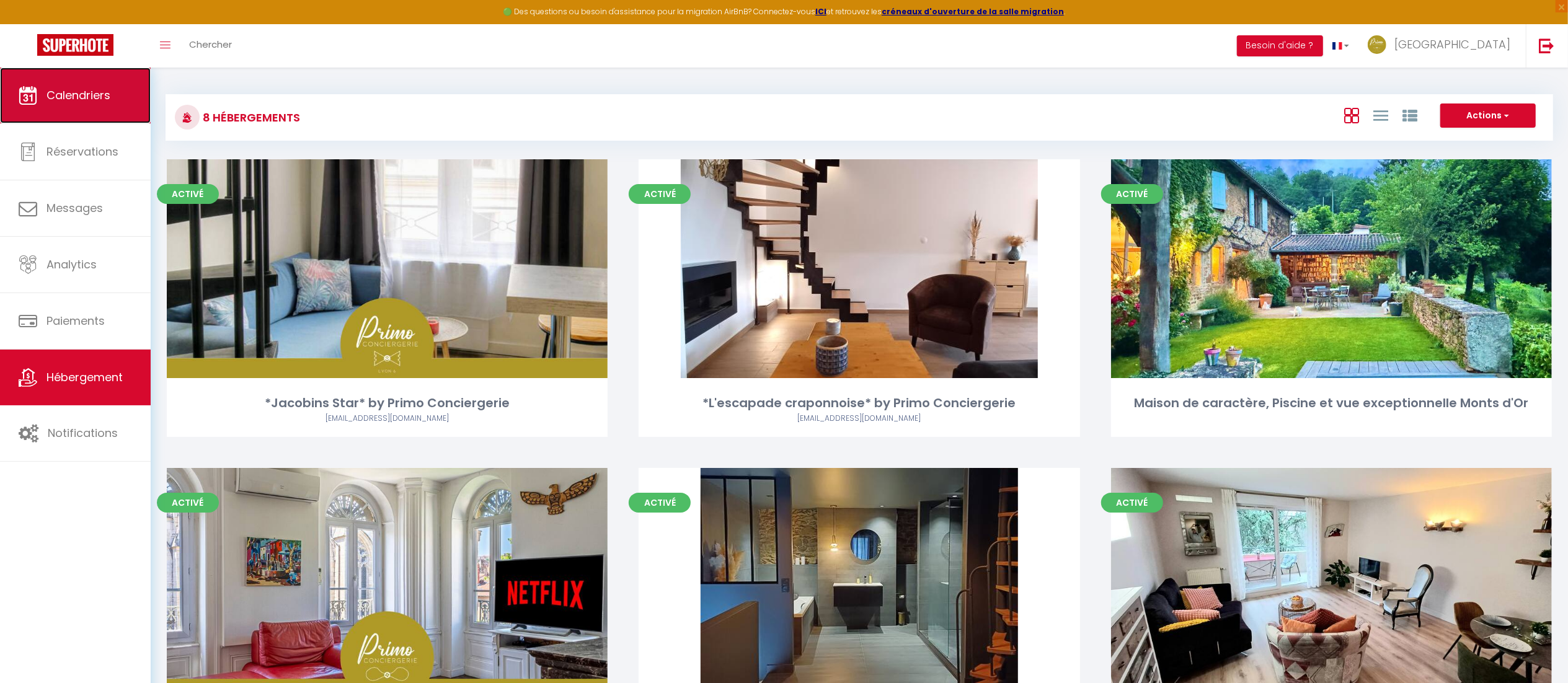
click at [107, 98] on span "Calendriers" at bounding box center [78, 95] width 64 height 15
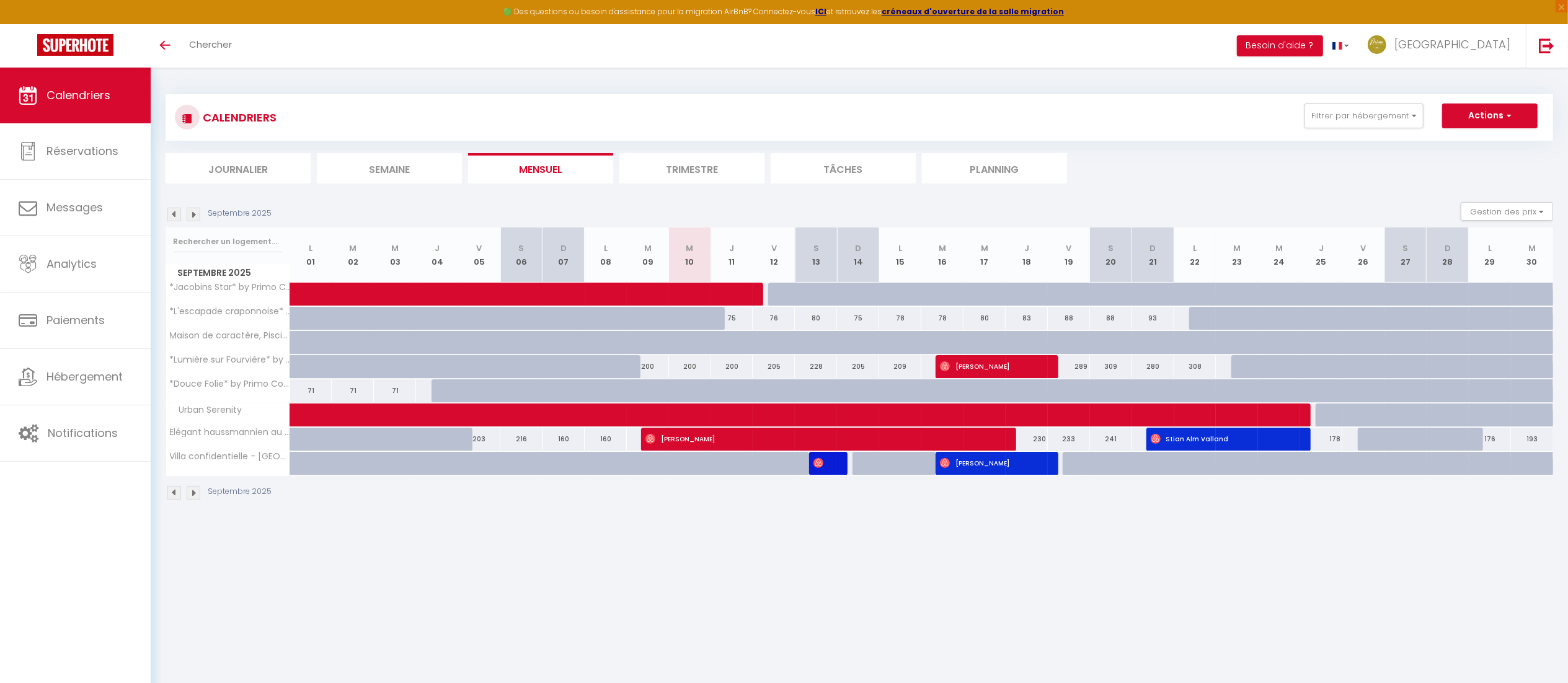
click at [194, 213] on img at bounding box center [194, 214] width 14 height 14
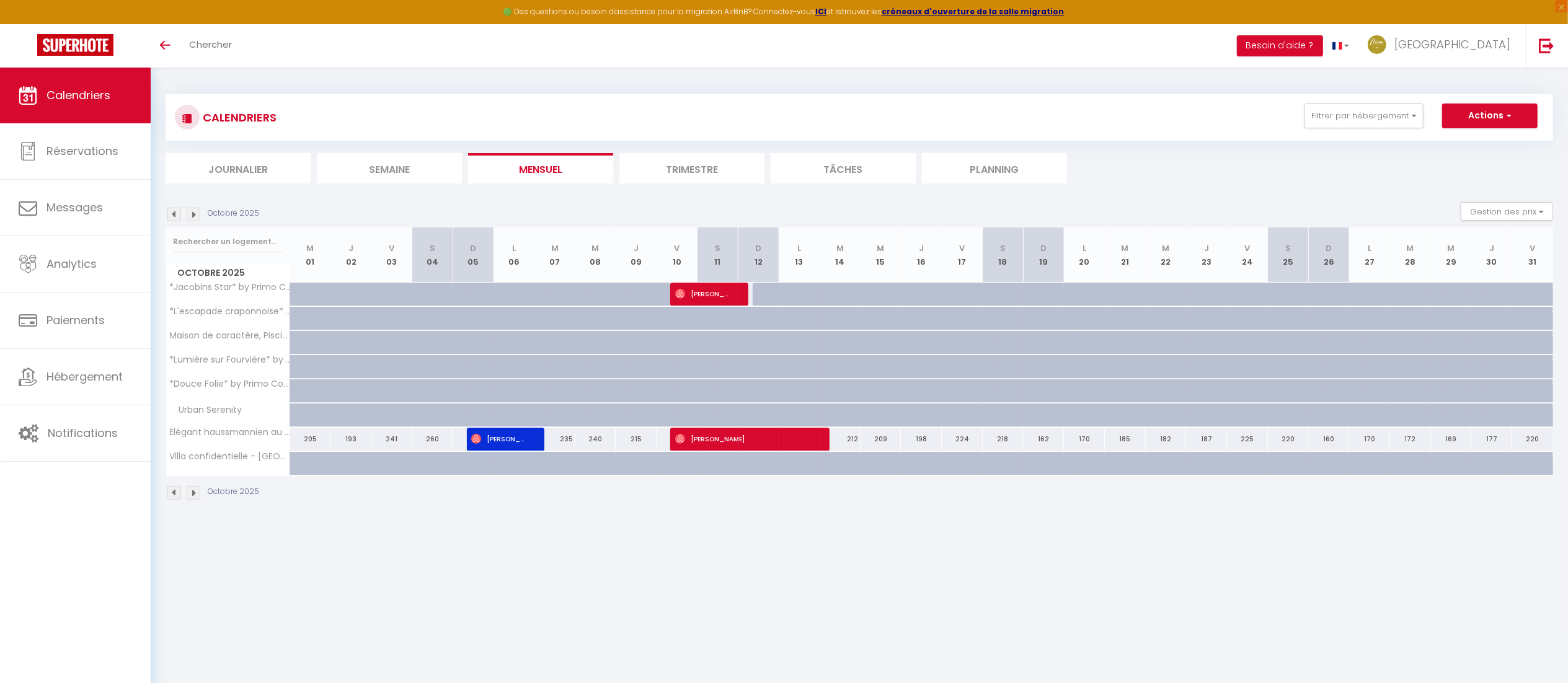
click at [194, 213] on img at bounding box center [194, 214] width 14 height 14
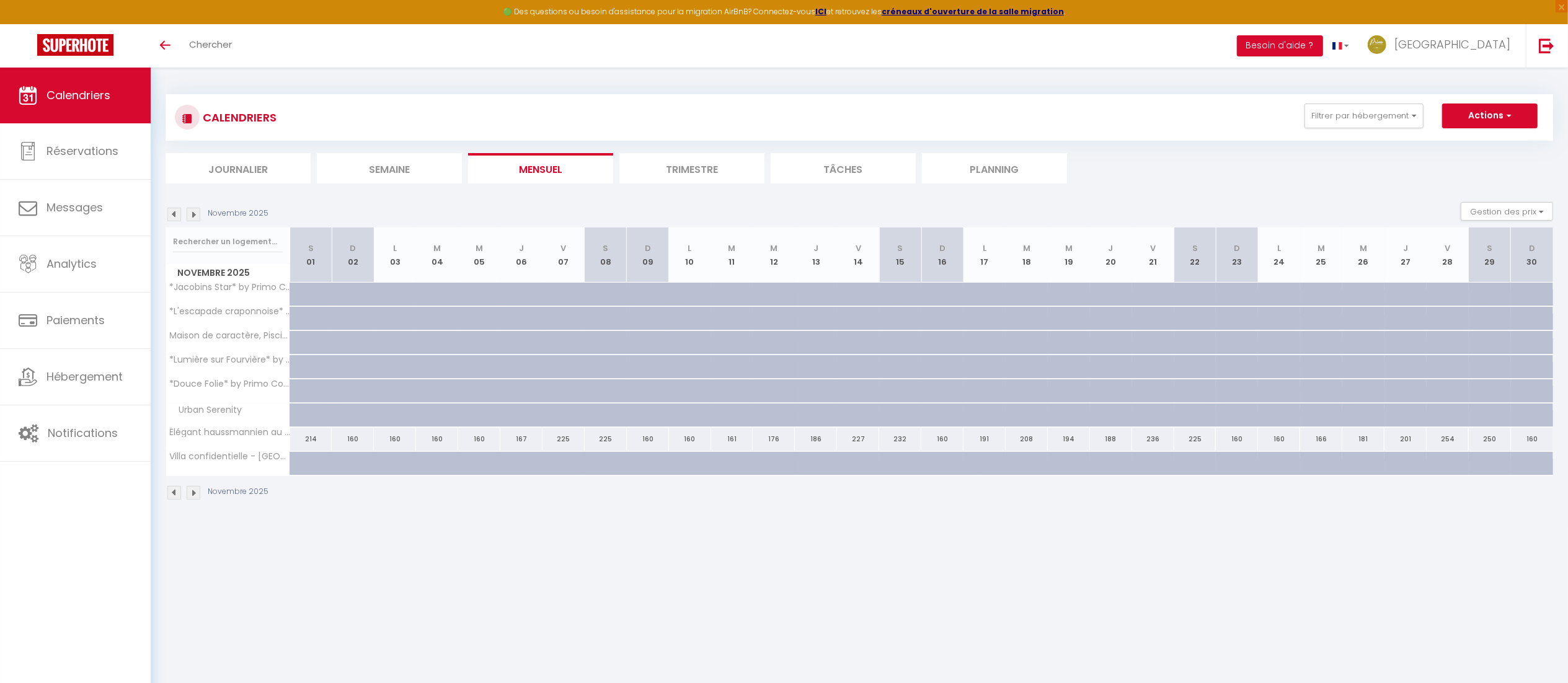
click at [194, 213] on img at bounding box center [194, 214] width 14 height 14
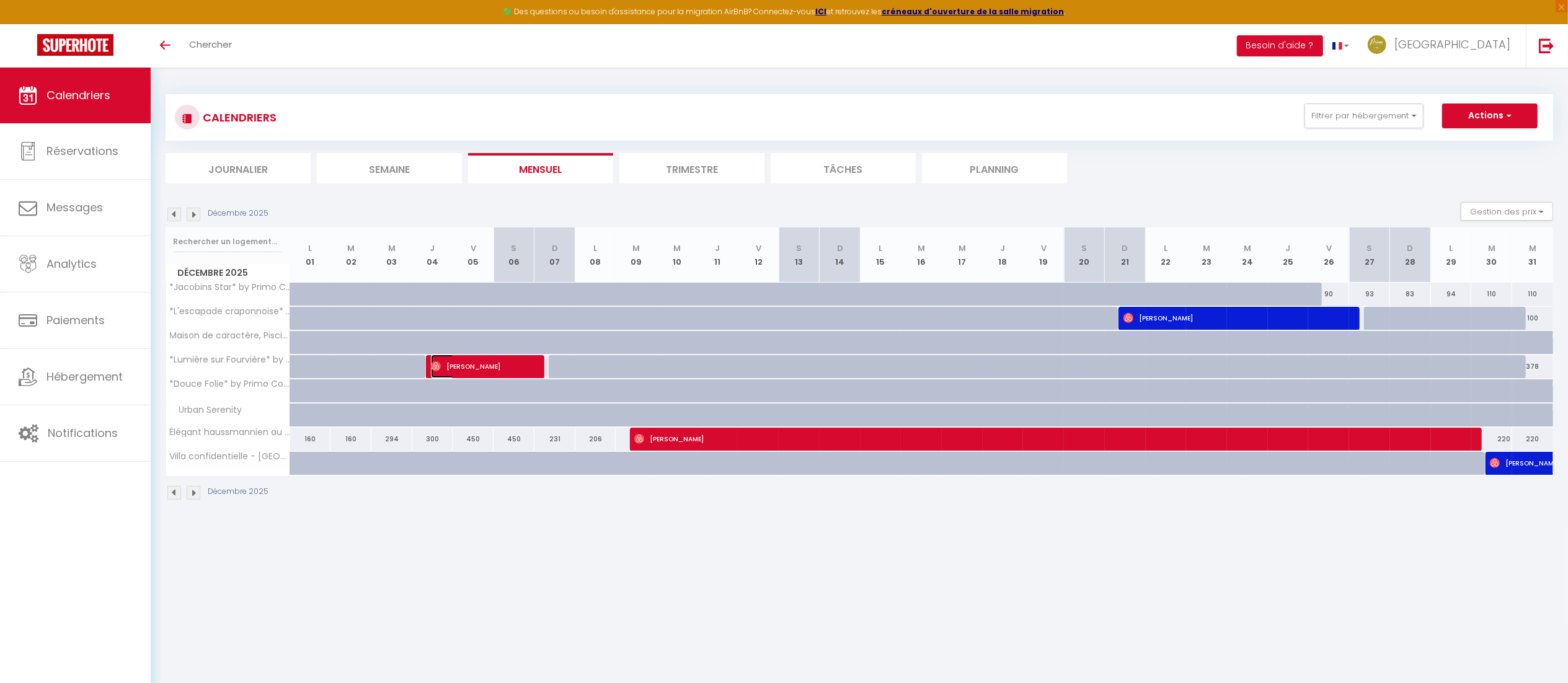
click at [482, 367] on span "[PERSON_NAME]" at bounding box center [479, 367] width 96 height 24
select select "OK"
select select "1"
select select "0"
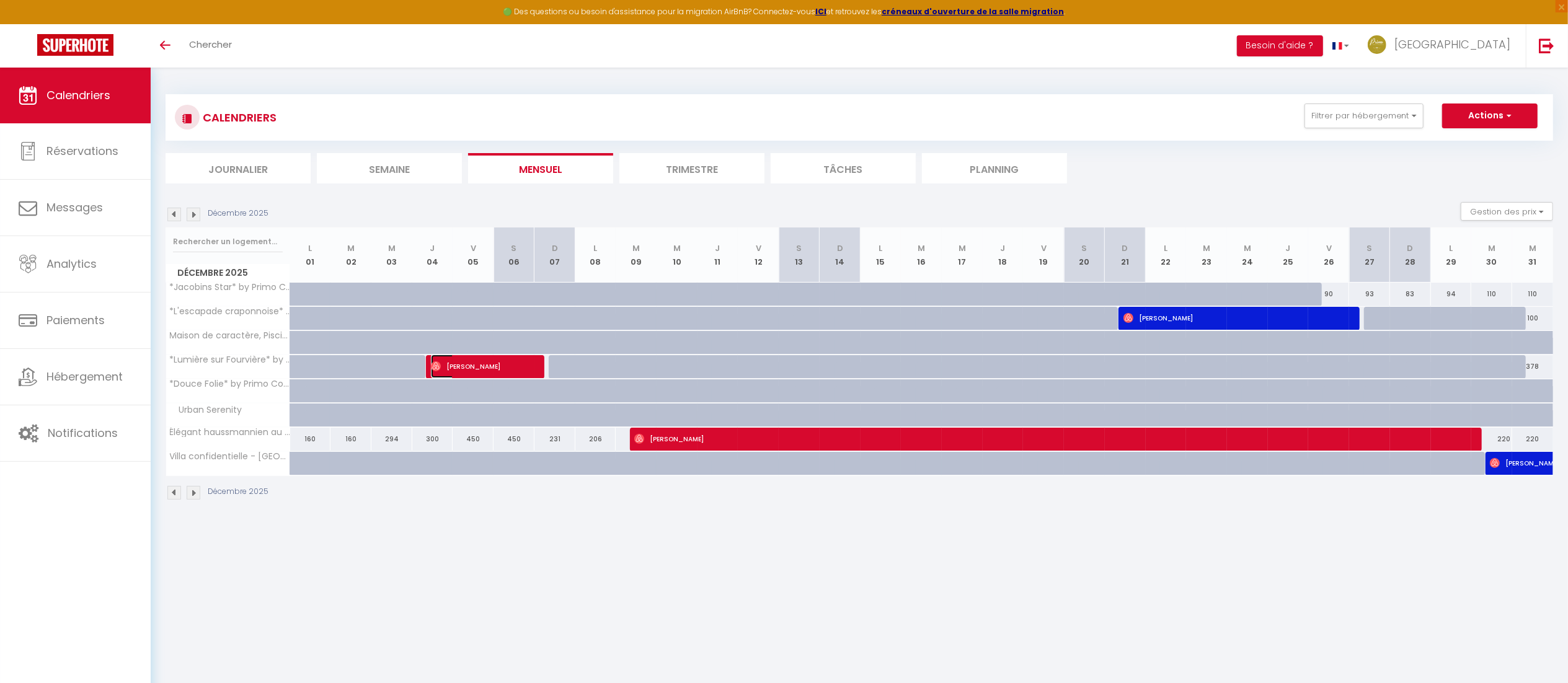
select select "1"
select select
select select "37858"
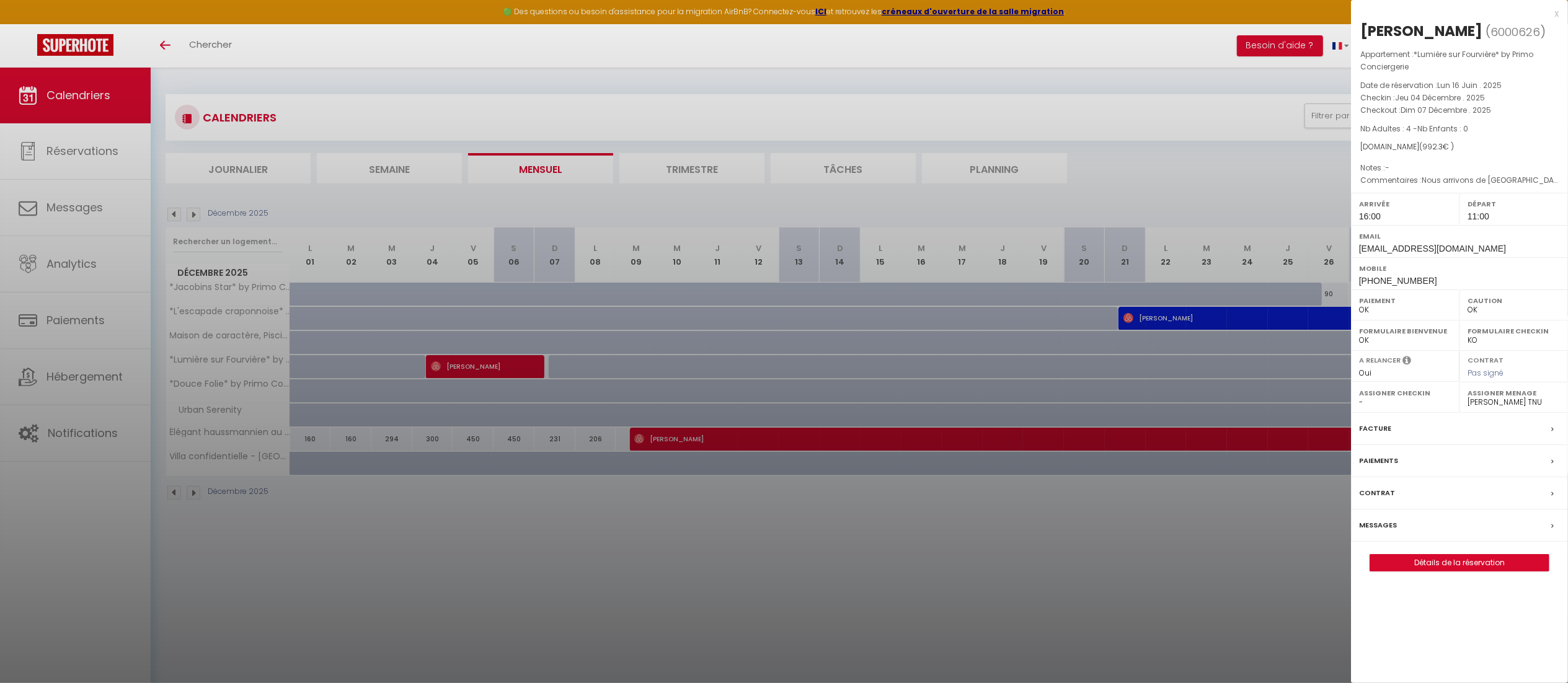
click at [1555, 14] on div "x" at bounding box center [1454, 13] width 208 height 15
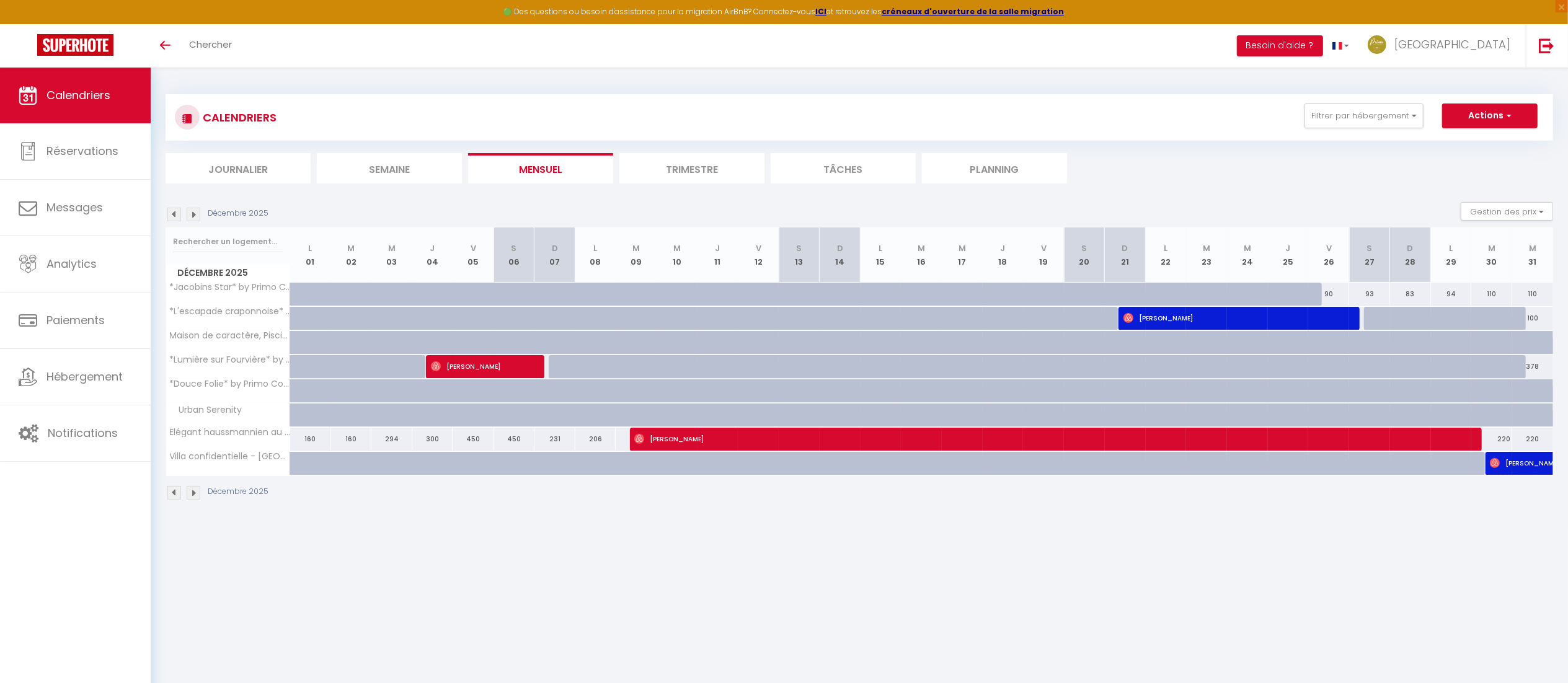
click at [172, 215] on img at bounding box center [175, 214] width 14 height 14
